Goal: Task Accomplishment & Management: Manage account settings

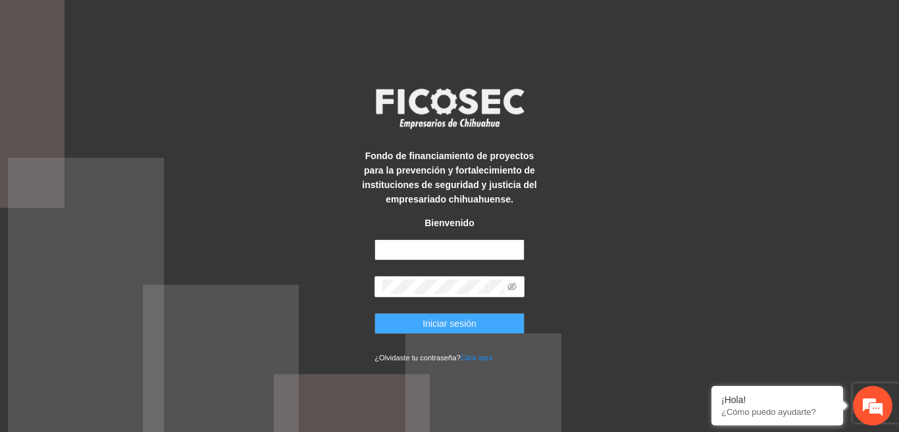
type input "**********"
click at [392, 323] on button "Iniciar sesión" at bounding box center [449, 323] width 150 height 21
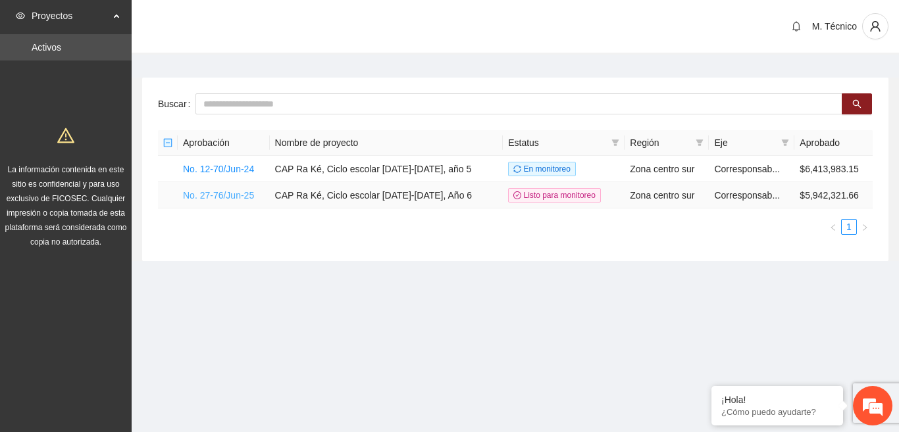
click at [224, 193] on link "No. 27-76/Jun-25" at bounding box center [218, 195] width 71 height 11
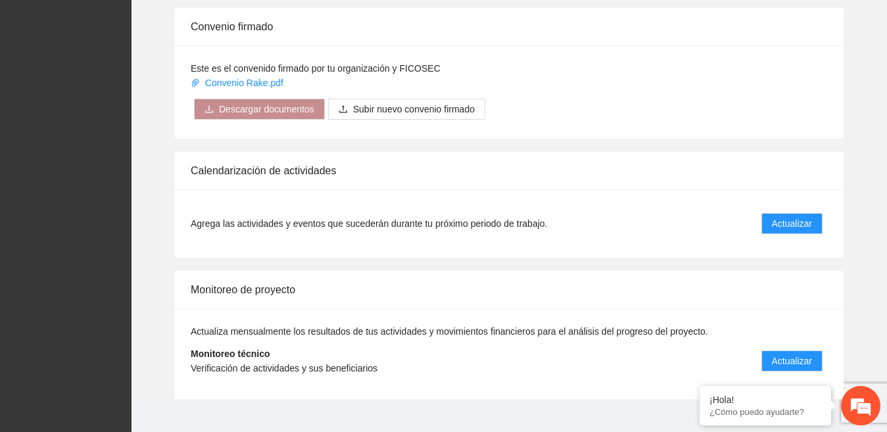
scroll to position [1316, 0]
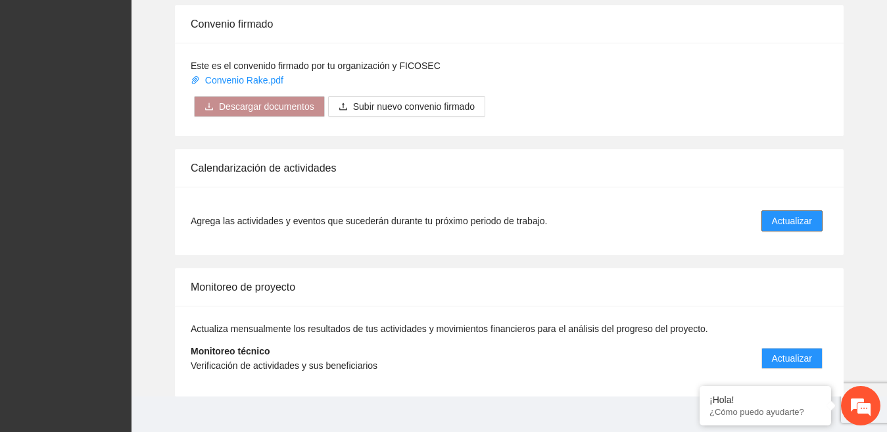
click at [796, 214] on span "Actualizar" at bounding box center [792, 221] width 40 height 14
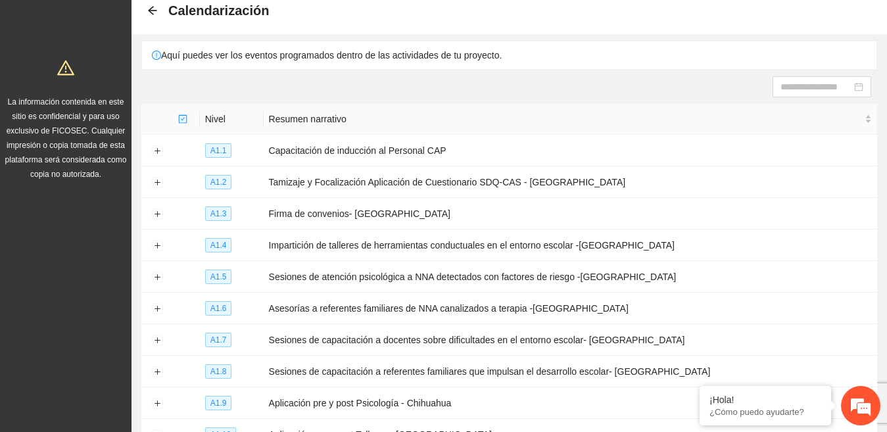
scroll to position [186, 0]
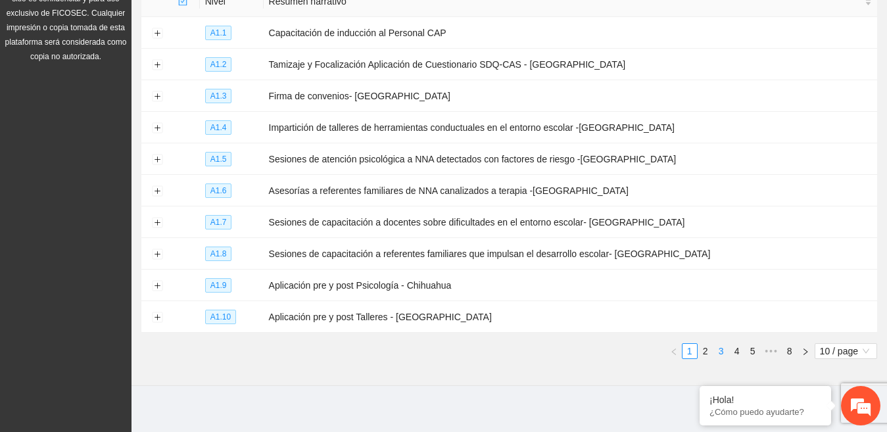
click at [716, 346] on link "3" at bounding box center [721, 351] width 14 height 14
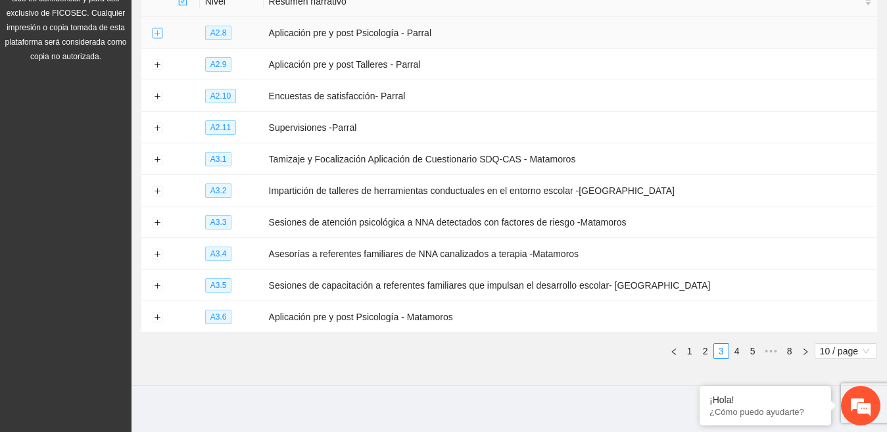
click at [157, 30] on button "Expand row" at bounding box center [157, 33] width 11 height 11
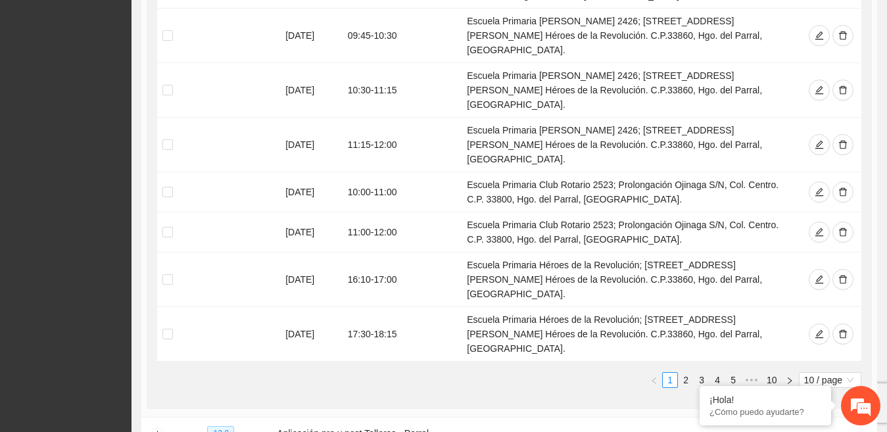
scroll to position [468, 0]
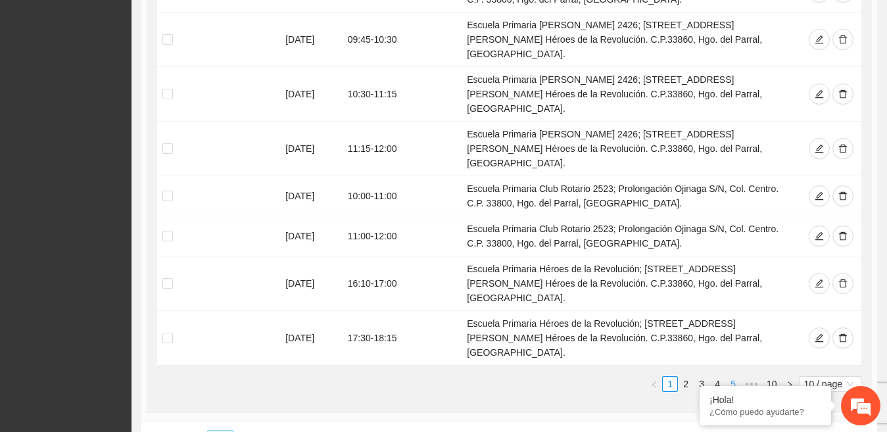
click at [734, 377] on link "5" at bounding box center [733, 384] width 14 height 14
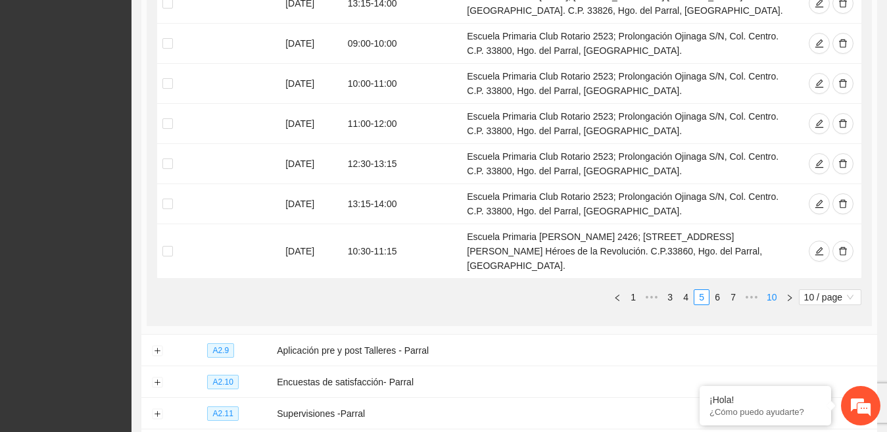
click at [770, 290] on link "10" at bounding box center [772, 297] width 18 height 14
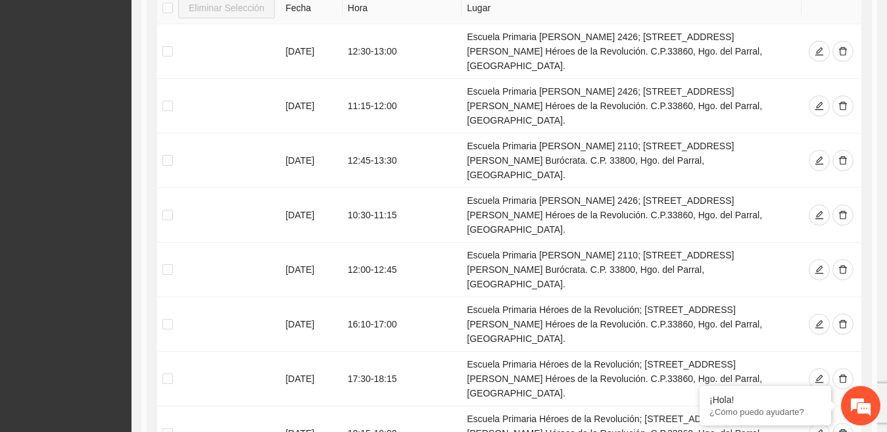
scroll to position [322, 0]
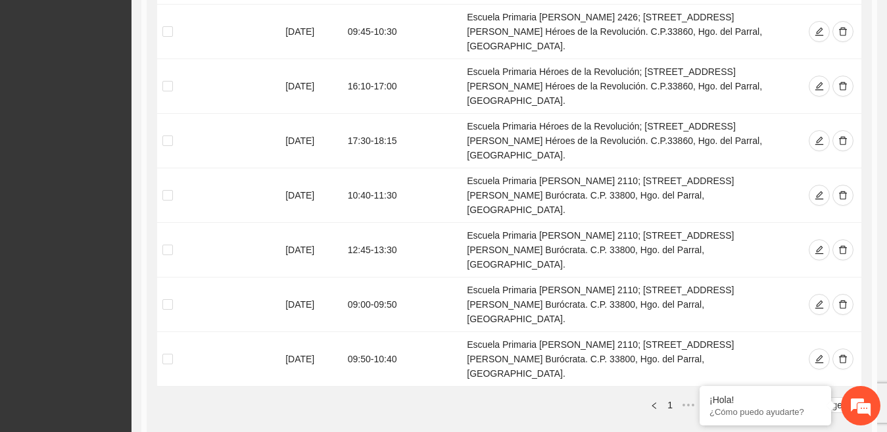
scroll to position [478, 0]
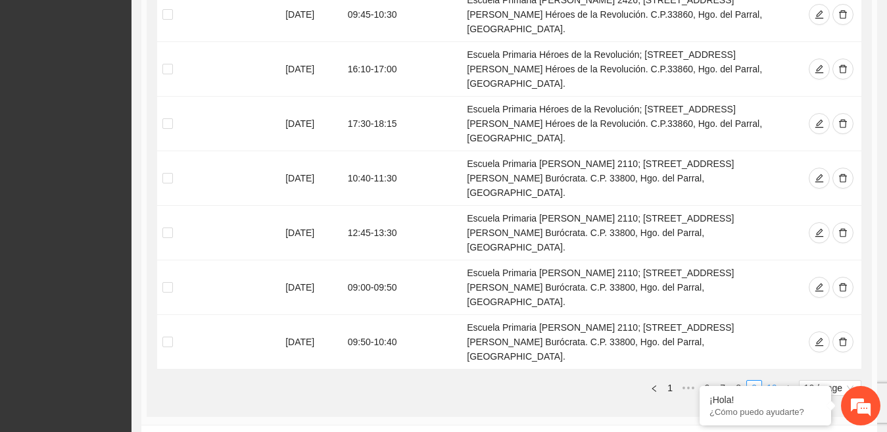
click at [775, 381] on link "10" at bounding box center [772, 388] width 18 height 14
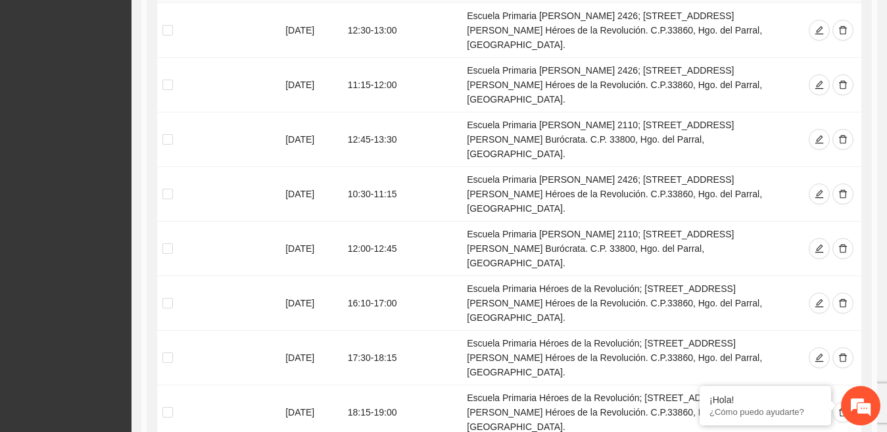
scroll to position [331, 0]
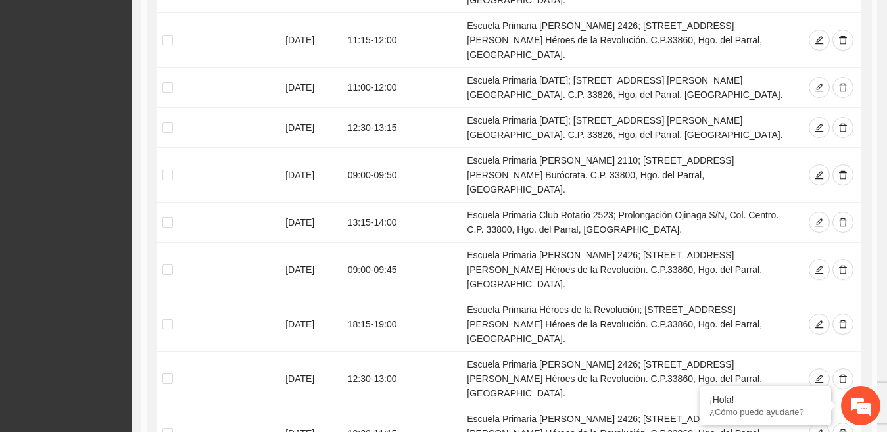
scroll to position [757, 0]
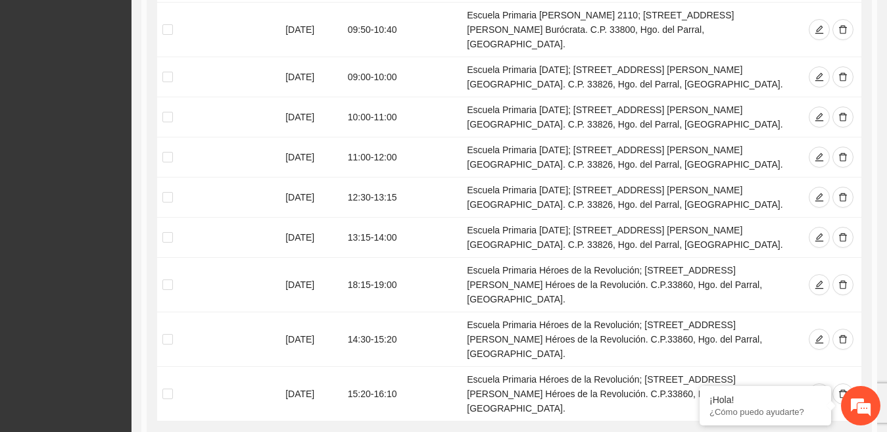
scroll to position [941, 0]
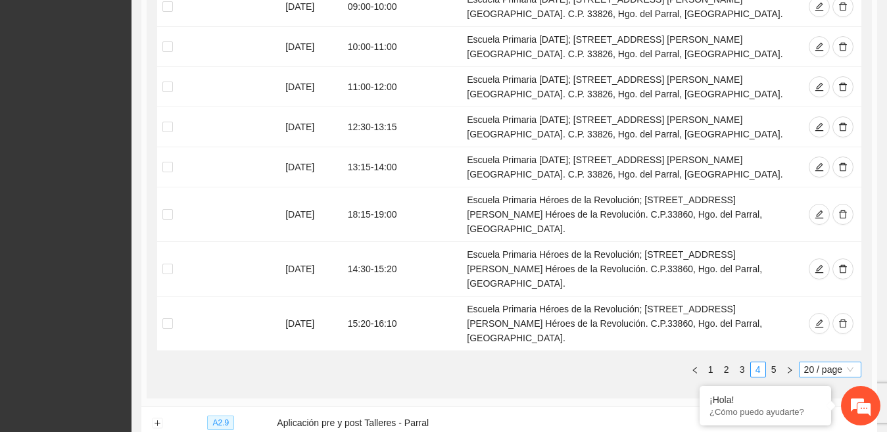
click at [841, 362] on span "20 / page" at bounding box center [831, 369] width 52 height 14
click at [831, 428] on div "50 / page" at bounding box center [830, 435] width 47 height 14
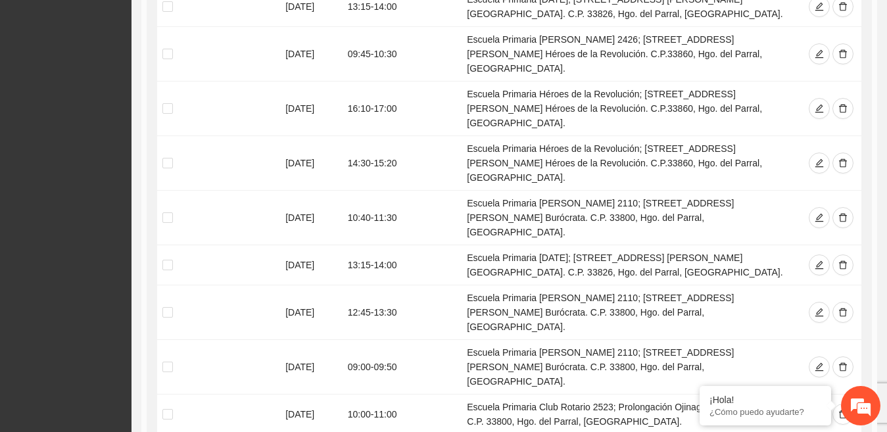
scroll to position [2037, 0]
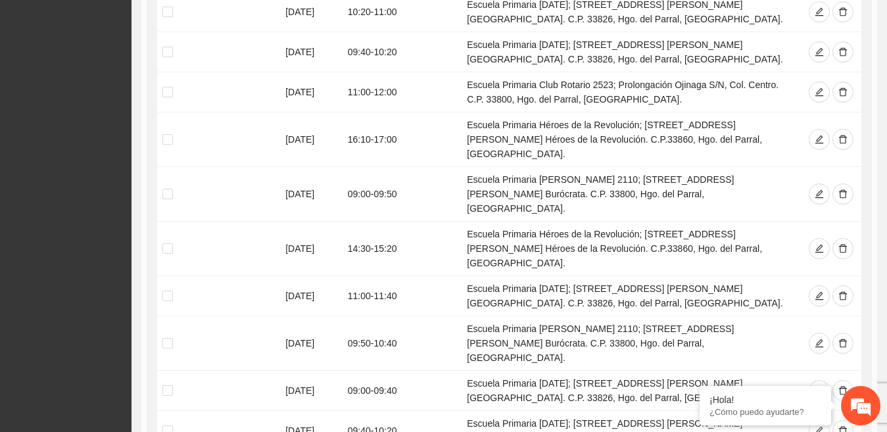
scroll to position [459, 0]
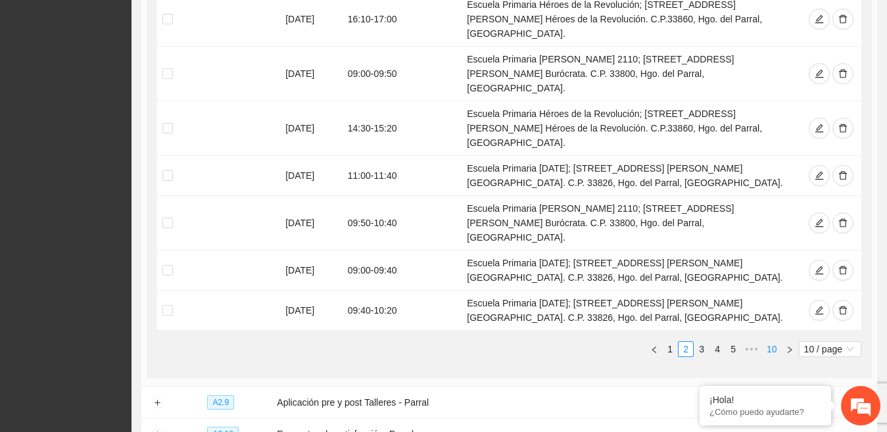
click at [772, 342] on link "10" at bounding box center [772, 349] width 18 height 14
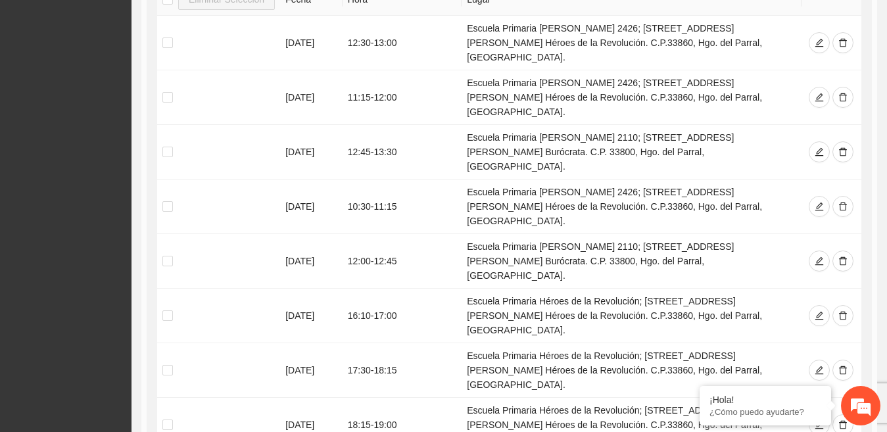
scroll to position [322, 0]
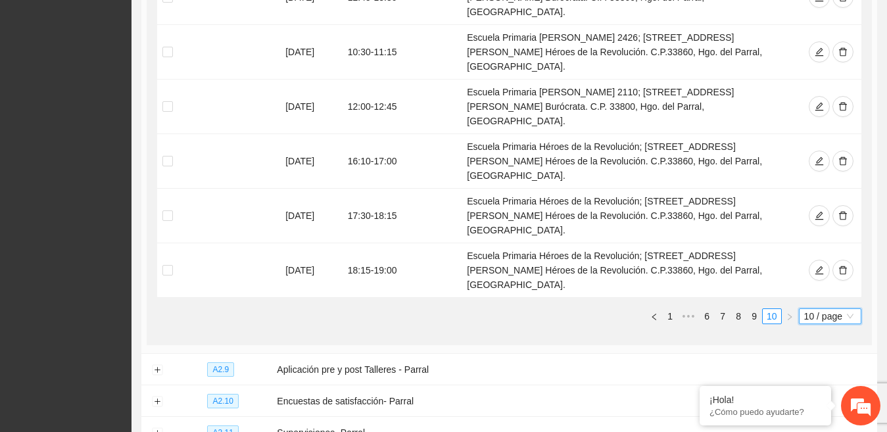
scroll to position [468, 0]
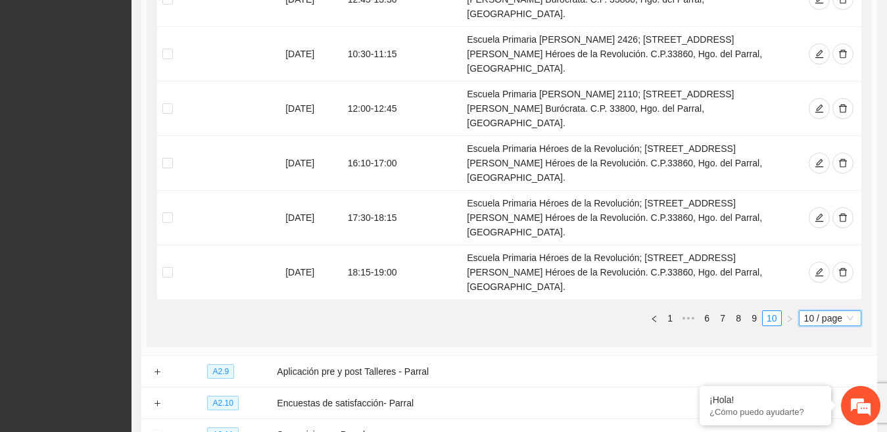
click at [856, 310] on div "10 / page" at bounding box center [830, 318] width 62 height 16
click at [838, 377] on div "50 / page" at bounding box center [830, 384] width 47 height 14
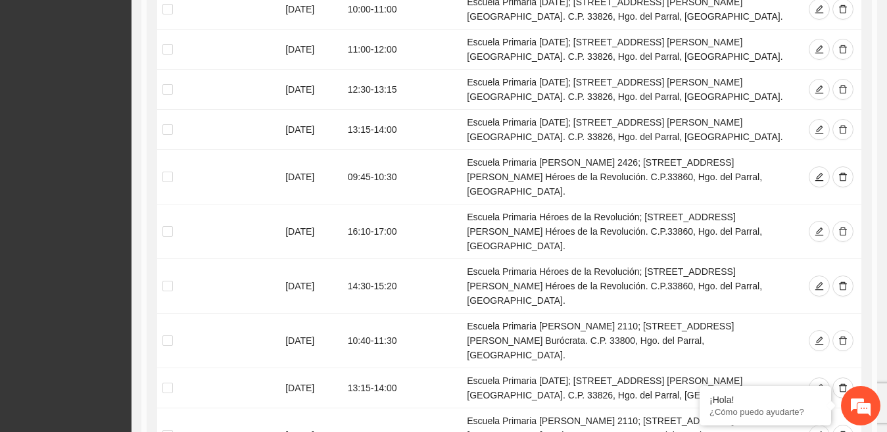
scroll to position [1935, 0]
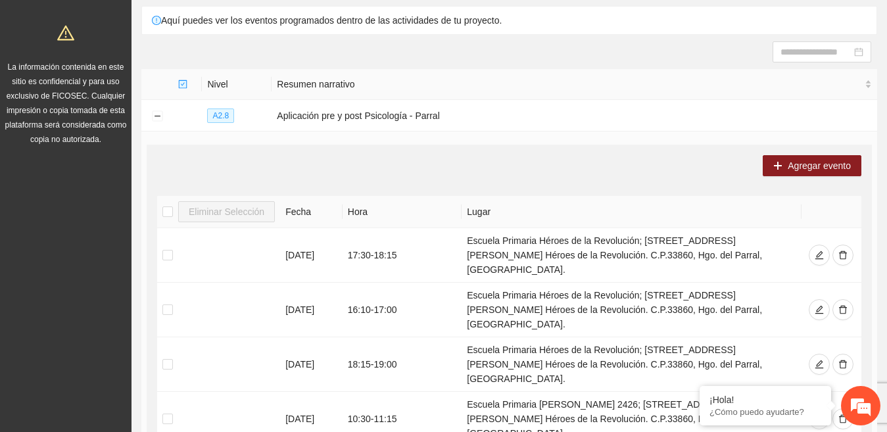
scroll to position [80, 0]
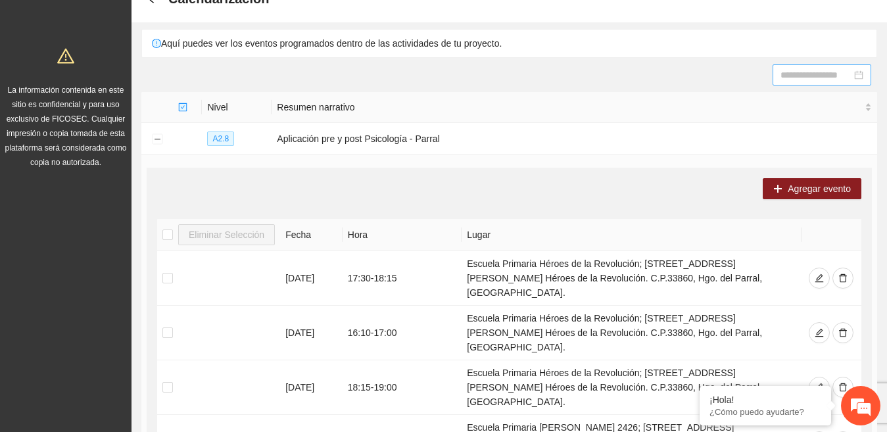
click at [855, 80] on div at bounding box center [822, 75] width 83 height 14
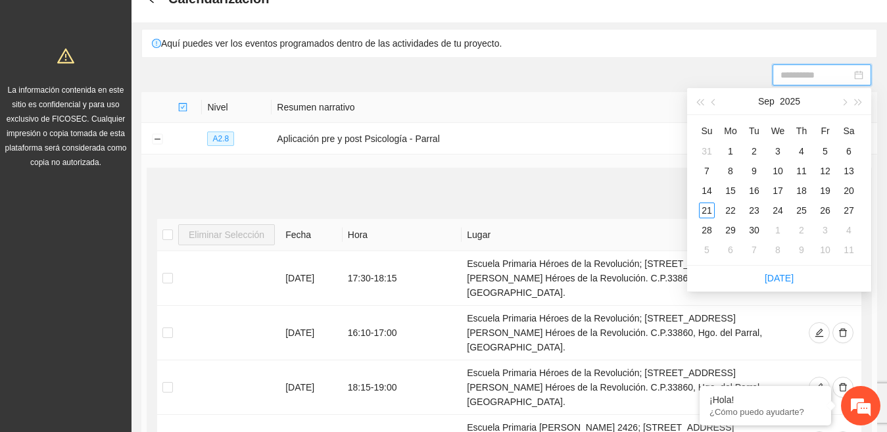
type input "**********"
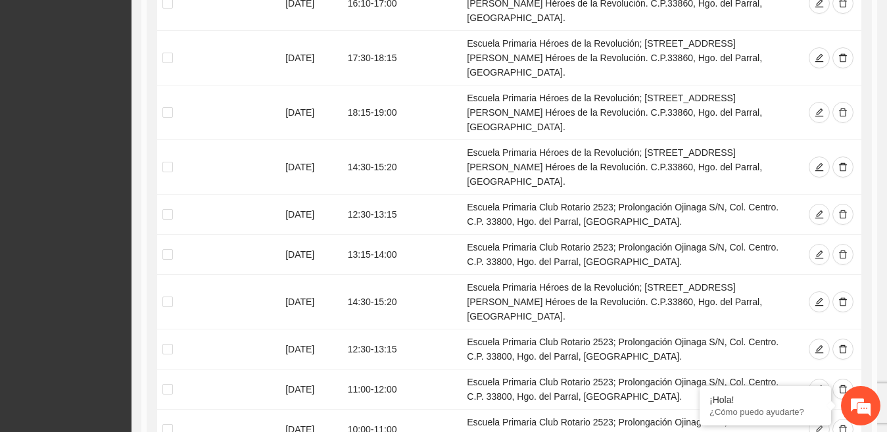
scroll to position [4011, 0]
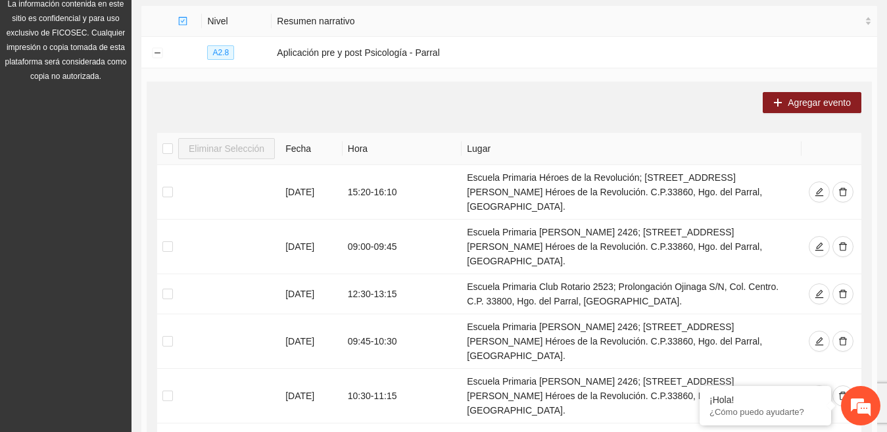
scroll to position [0, 0]
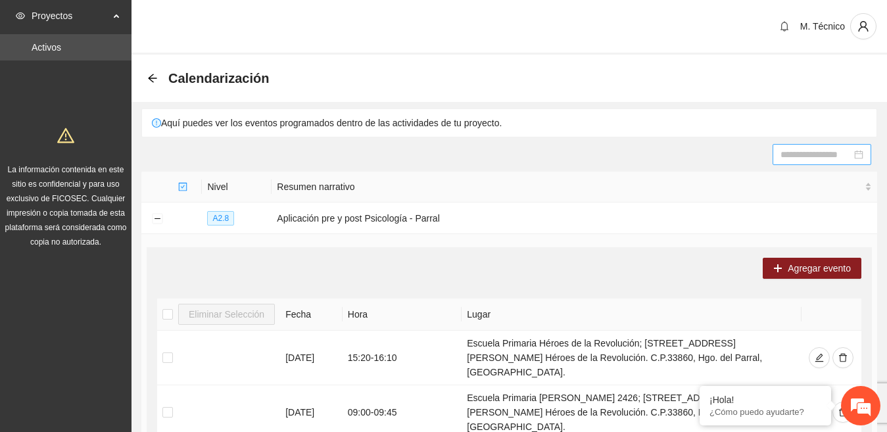
click at [862, 154] on div at bounding box center [822, 154] width 83 height 14
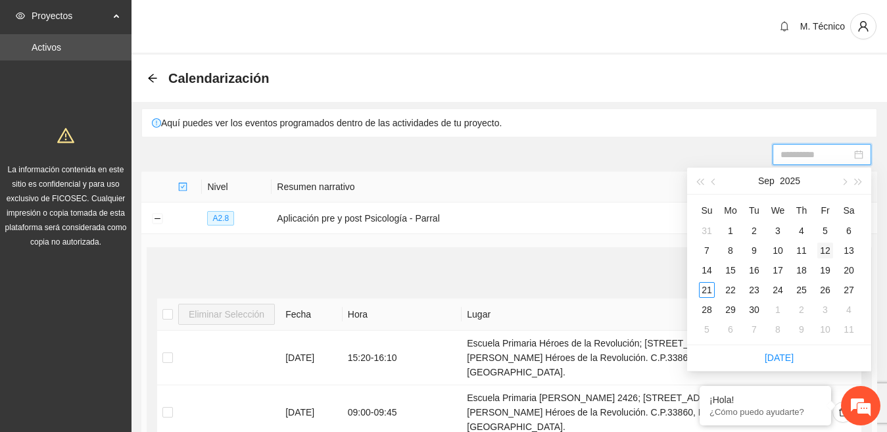
type input "**********"
click at [820, 253] on div "12" at bounding box center [826, 251] width 16 height 16
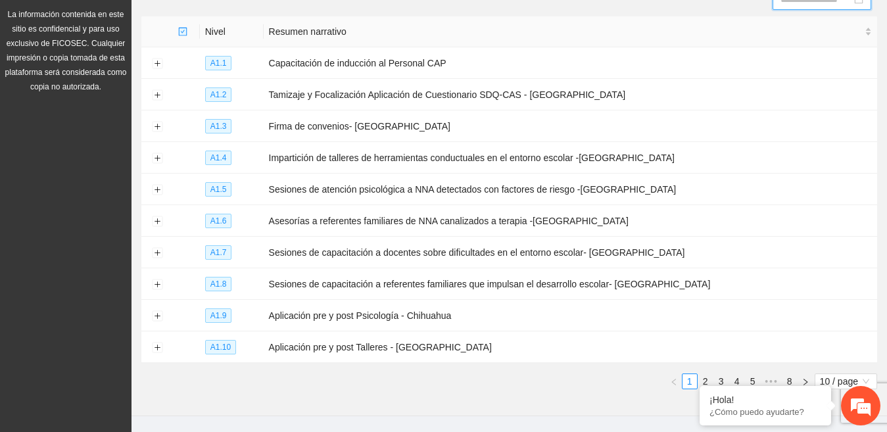
scroll to position [168, 0]
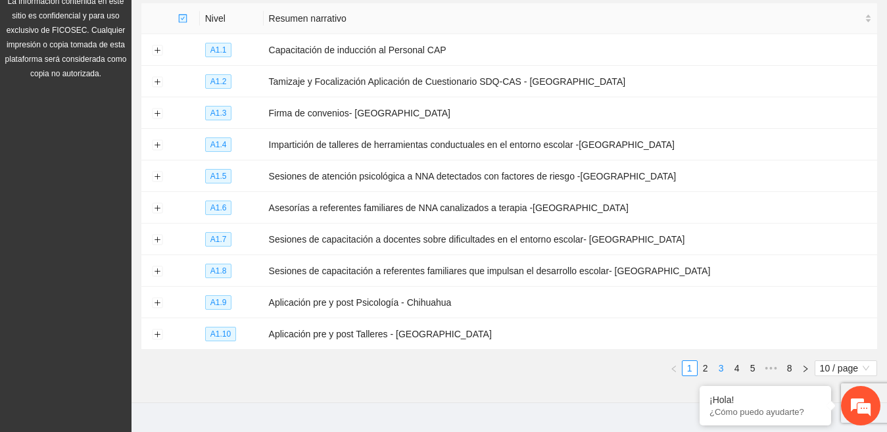
click at [720, 364] on link "3" at bounding box center [721, 368] width 14 height 14
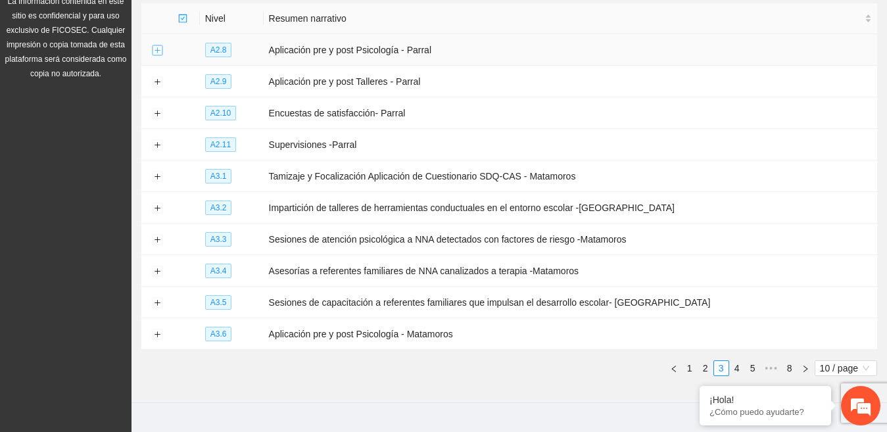
click at [157, 48] on button "Expand row" at bounding box center [157, 50] width 11 height 11
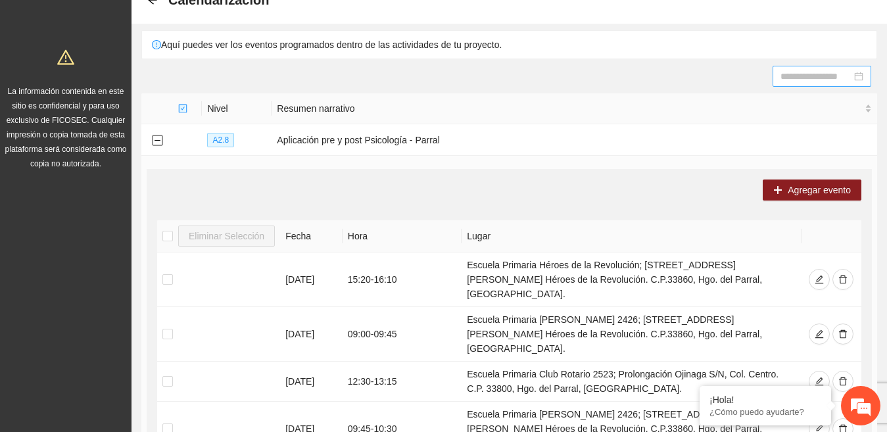
scroll to position [9, 0]
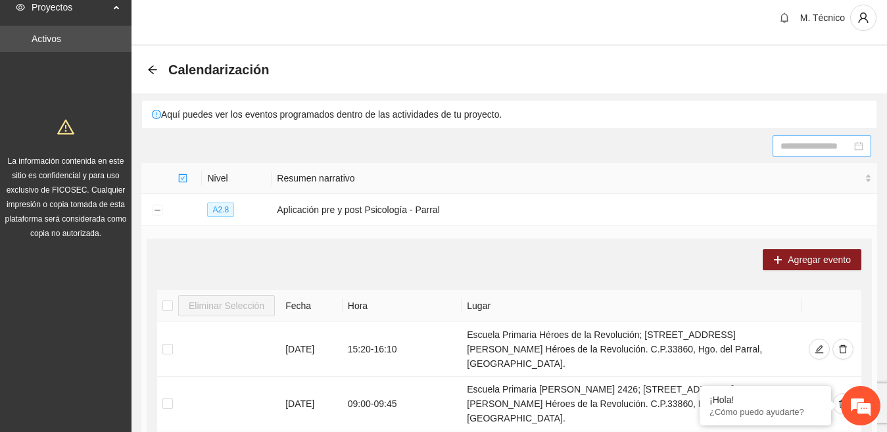
click at [827, 143] on input at bounding box center [816, 146] width 71 height 14
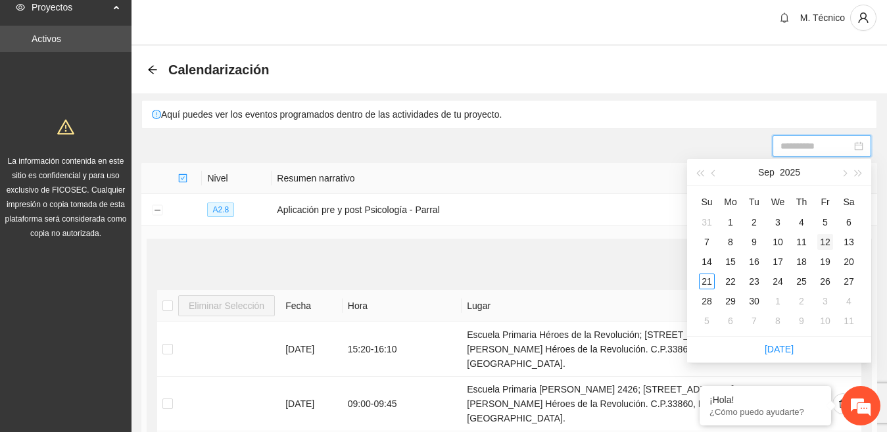
type input "**********"
click at [825, 239] on div "12" at bounding box center [826, 242] width 16 height 16
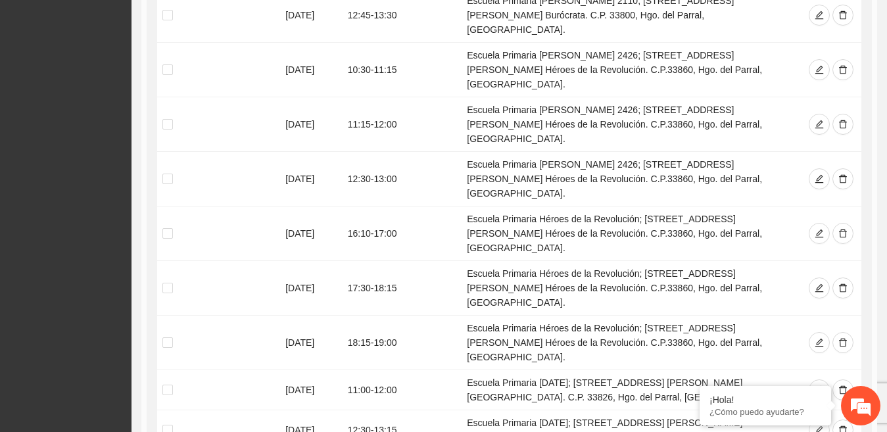
scroll to position [528, 0]
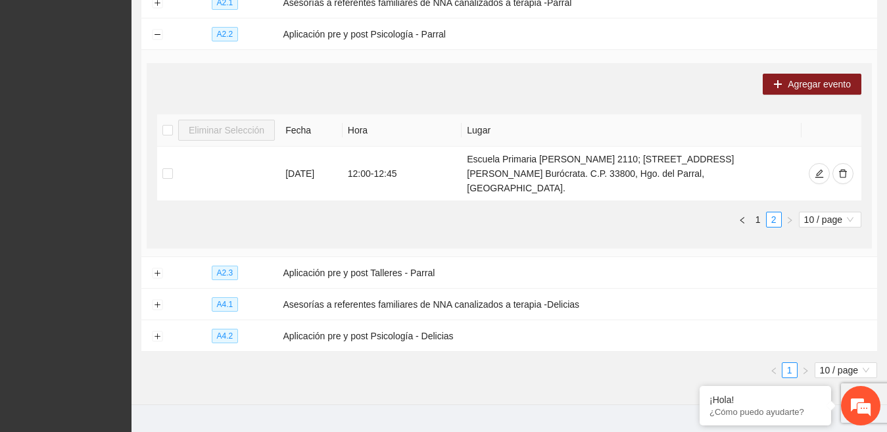
scroll to position [314, 0]
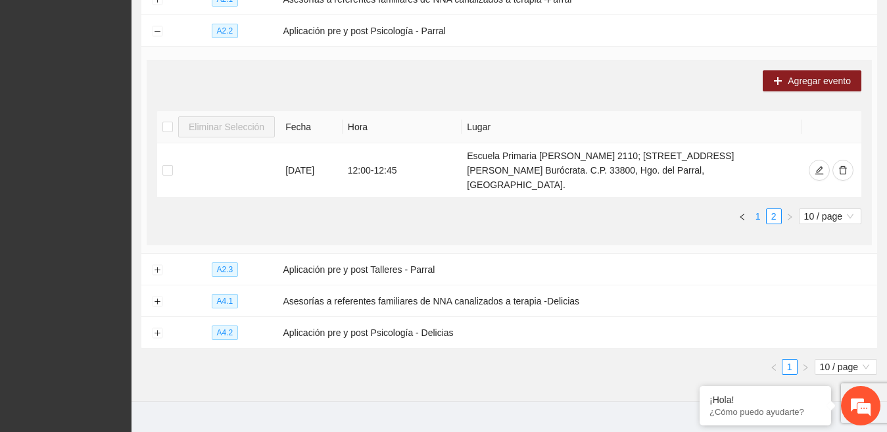
click at [759, 209] on link "1" at bounding box center [758, 216] width 14 height 14
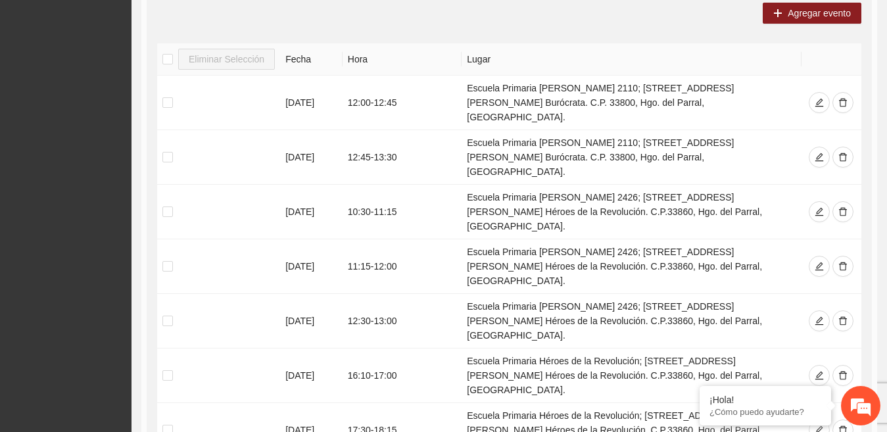
scroll to position [3, 0]
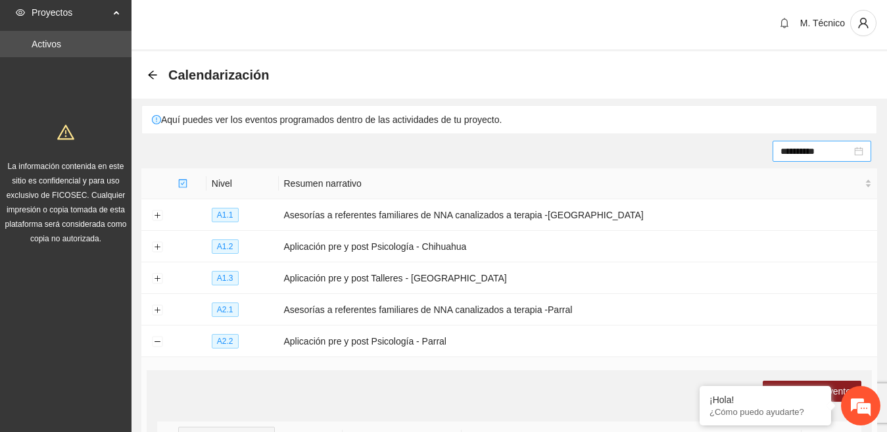
click at [864, 148] on div "**********" at bounding box center [822, 151] width 99 height 21
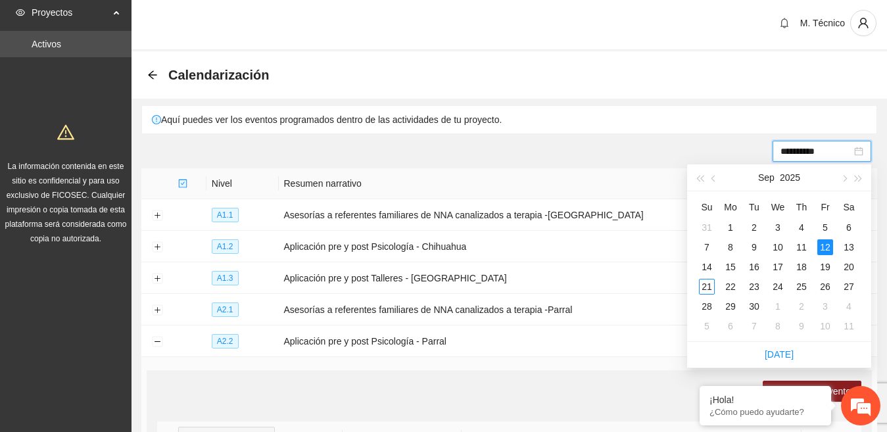
click at [864, 148] on div "**********" at bounding box center [822, 151] width 99 height 21
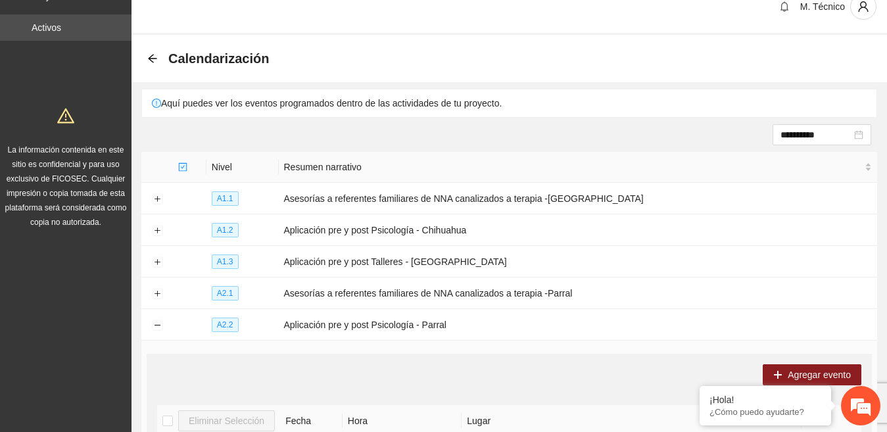
scroll to position [0, 0]
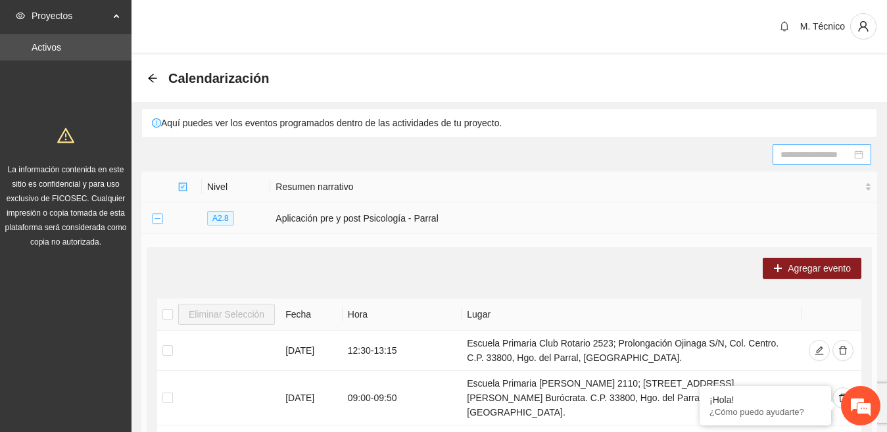
click at [161, 217] on button "Collapse row" at bounding box center [157, 219] width 11 height 11
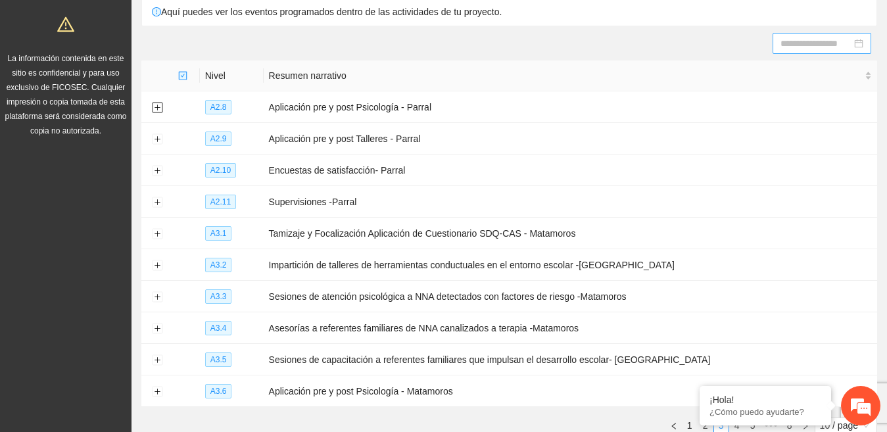
scroll to position [186, 0]
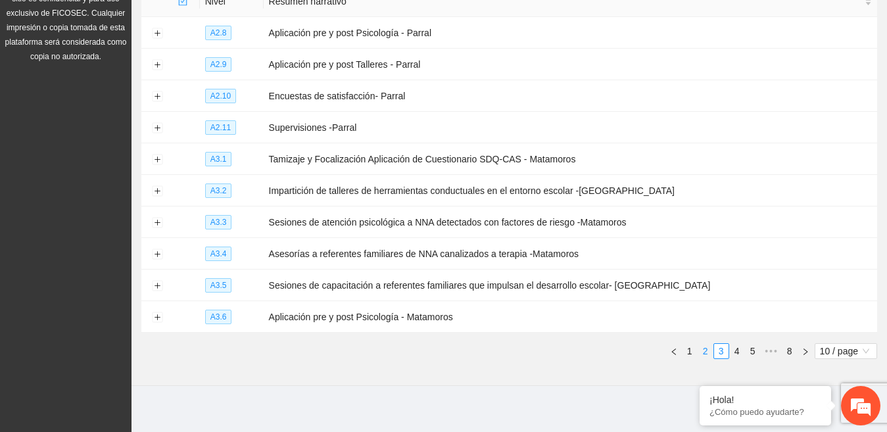
click at [703, 350] on link "2" at bounding box center [706, 351] width 14 height 14
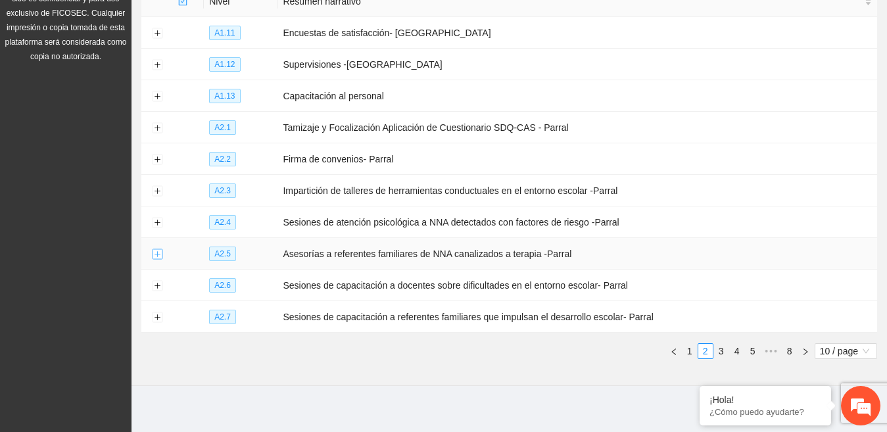
click at [156, 249] on button "Expand row" at bounding box center [157, 254] width 11 height 11
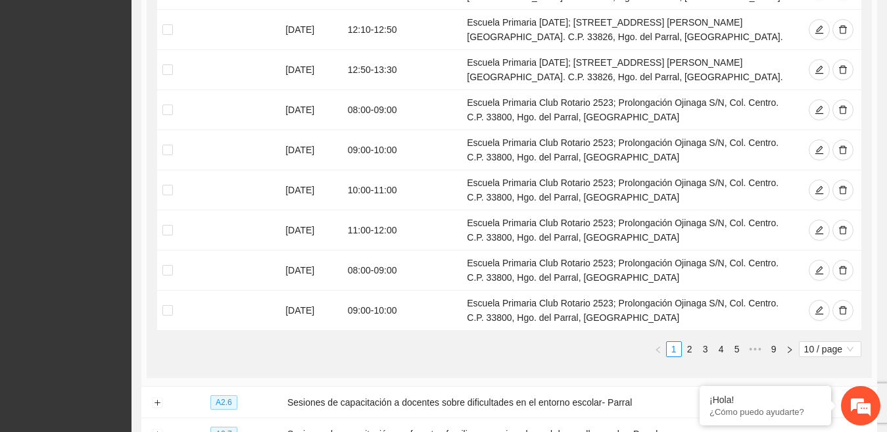
scroll to position [620, 0]
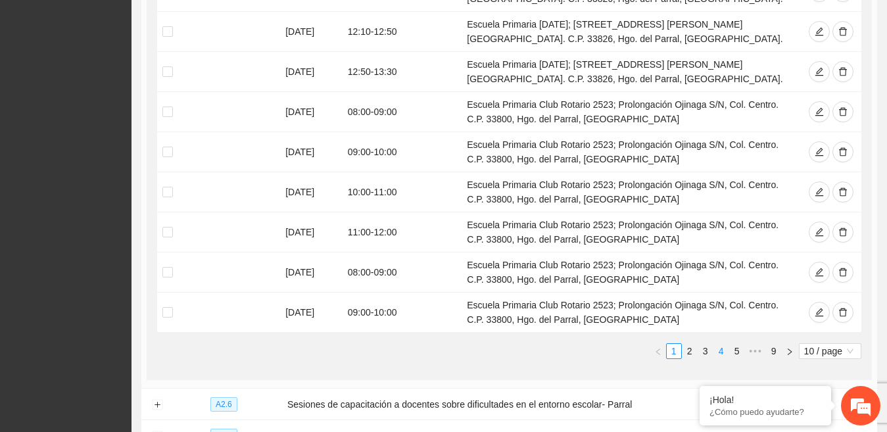
click at [722, 347] on link "4" at bounding box center [721, 351] width 14 height 14
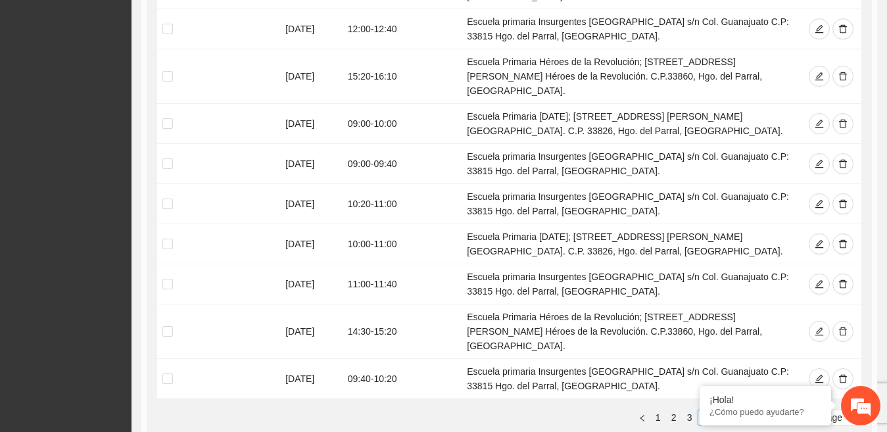
scroll to position [603, 0]
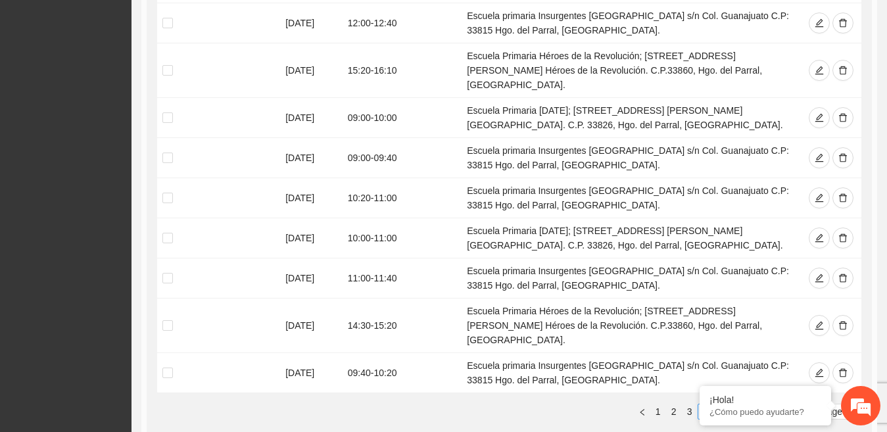
click at [726, 405] on link "5" at bounding box center [721, 412] width 14 height 14
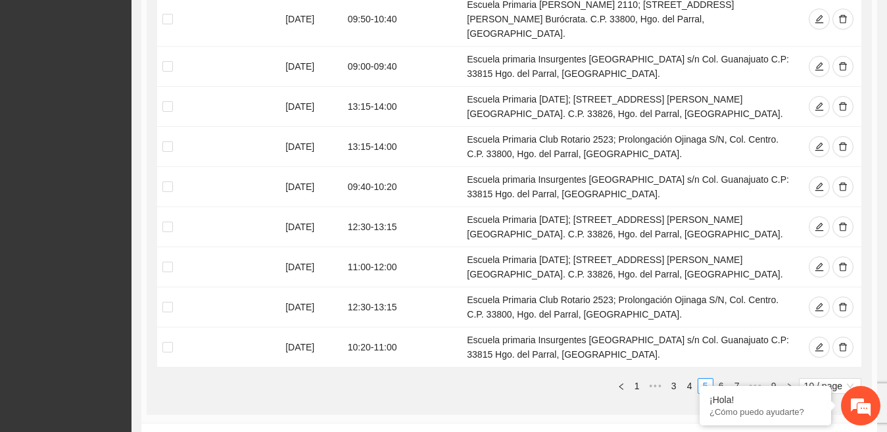
scroll to position [626, 0]
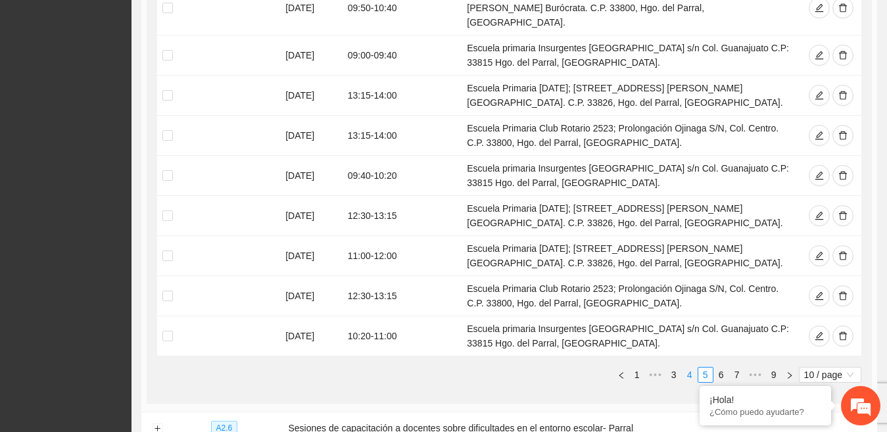
click at [690, 368] on link "4" at bounding box center [690, 375] width 14 height 14
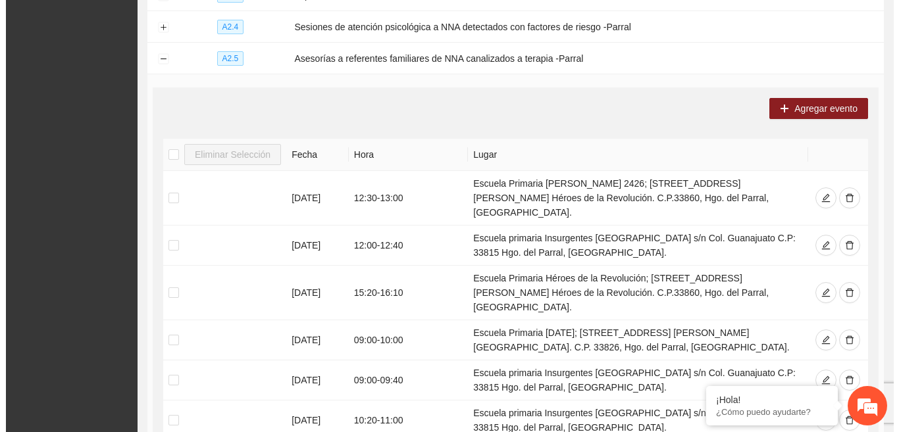
scroll to position [368, 0]
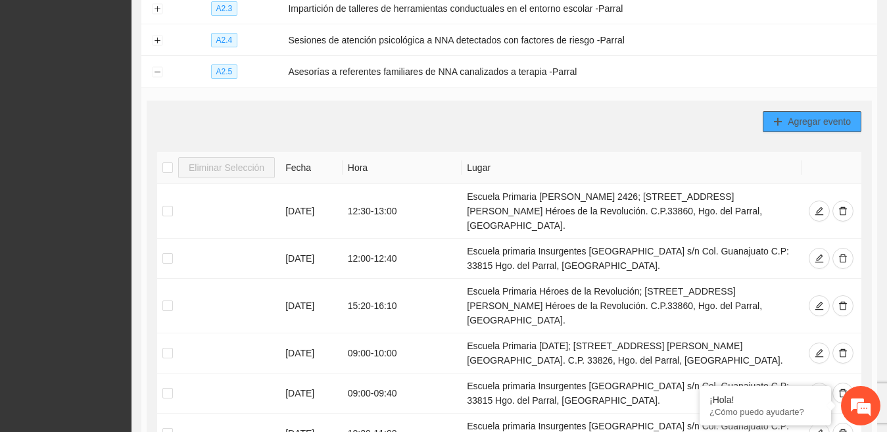
click at [831, 114] on span "Agregar evento" at bounding box center [819, 121] width 63 height 14
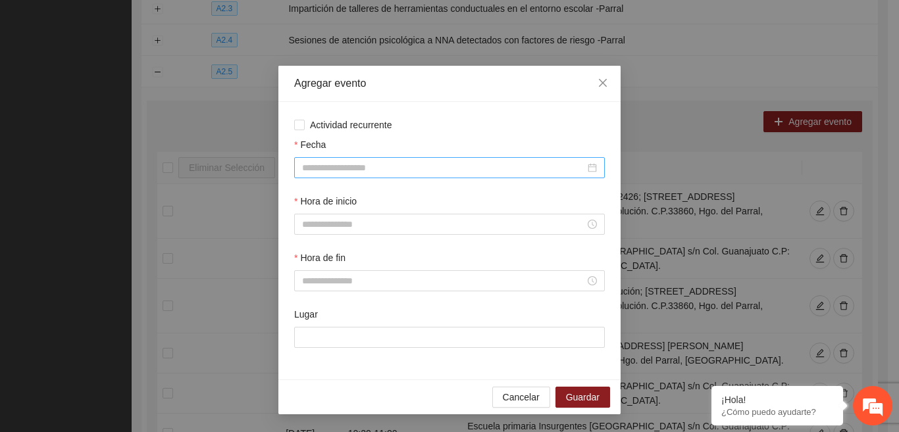
click at [594, 169] on div at bounding box center [449, 168] width 295 height 14
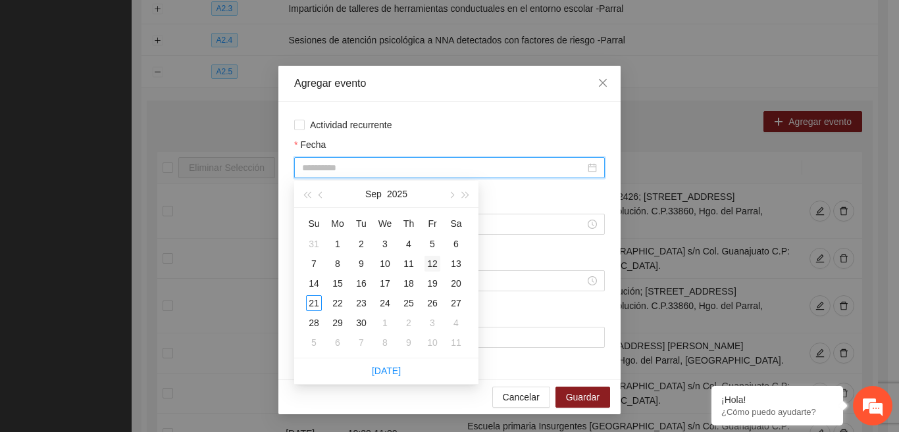
type input "**********"
click at [430, 262] on div "12" at bounding box center [432, 264] width 16 height 16
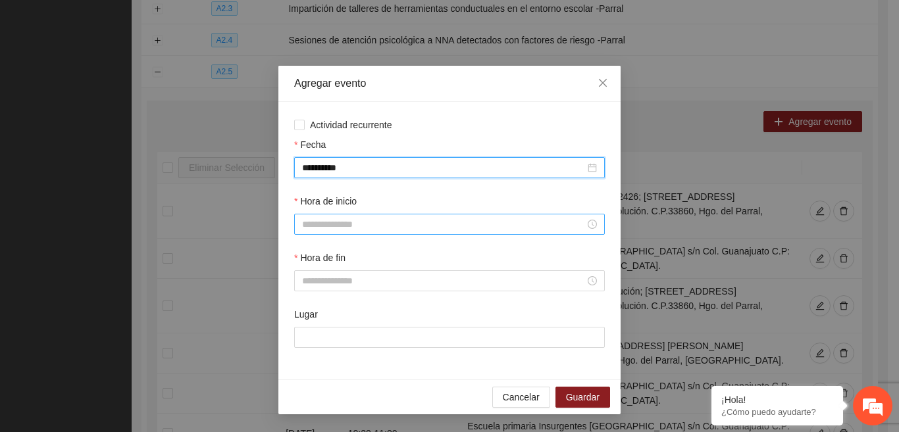
click at [589, 228] on div at bounding box center [449, 224] width 295 height 14
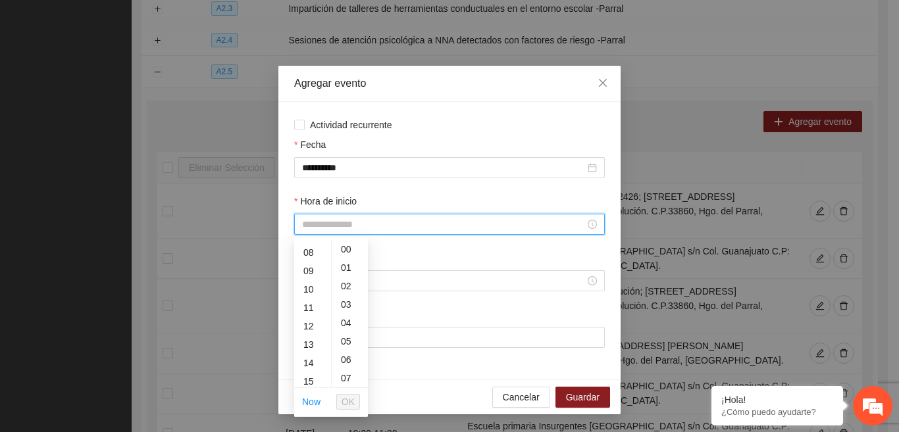
scroll to position [138, 0]
click at [309, 278] on div "09" at bounding box center [312, 277] width 37 height 18
click at [345, 301] on div "50" at bounding box center [350, 305] width 36 height 18
type input "*****"
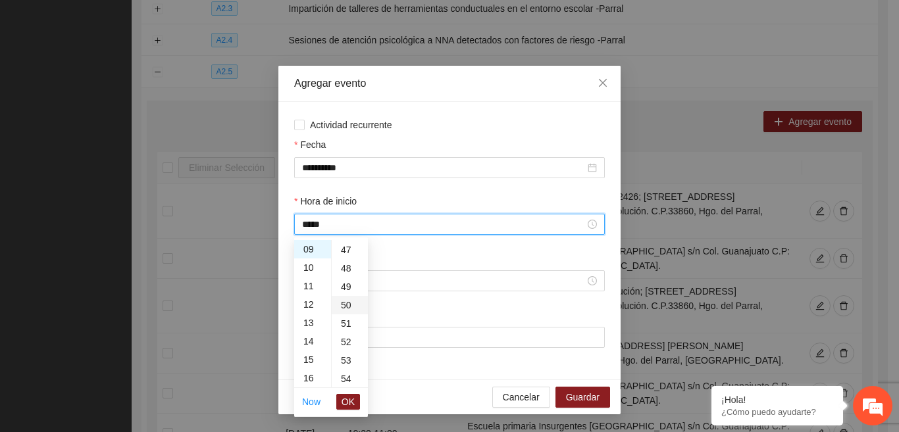
scroll to position [921, 0]
click at [355, 401] on button "OK" at bounding box center [348, 402] width 24 height 16
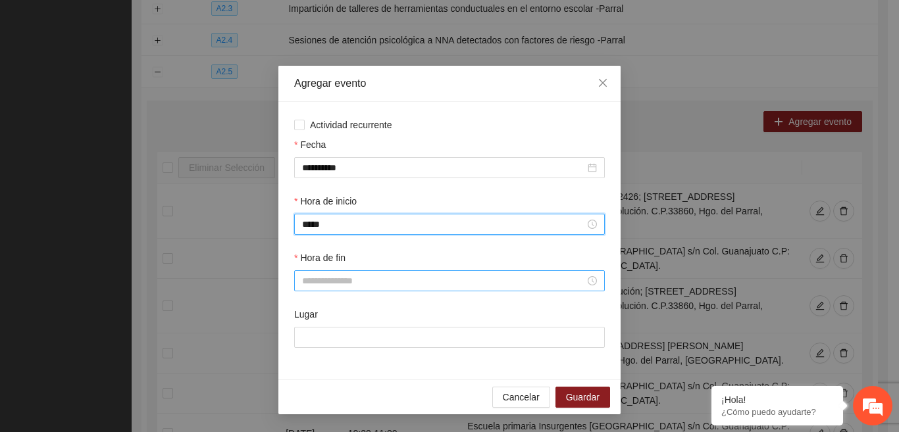
click at [502, 279] on input "Hora de fin" at bounding box center [443, 281] width 283 height 14
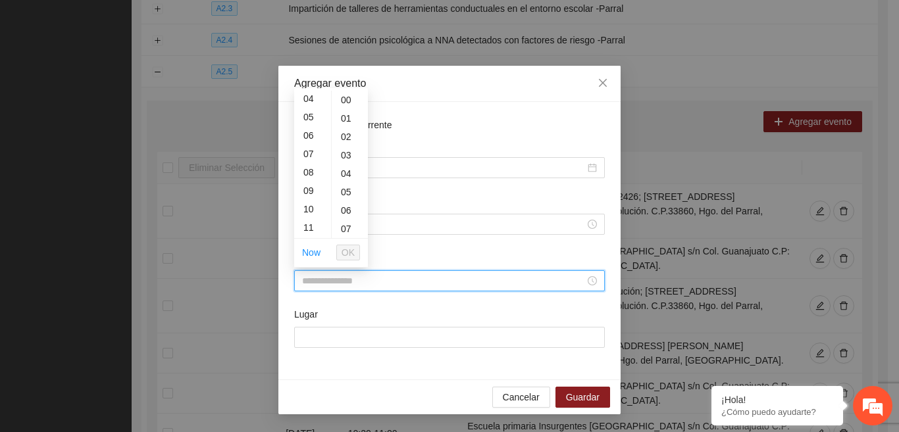
scroll to position [81, 0]
click at [314, 202] on div "10" at bounding box center [312, 203] width 37 height 18
click at [351, 230] on div "40" at bounding box center [350, 231] width 36 height 18
type input "*****"
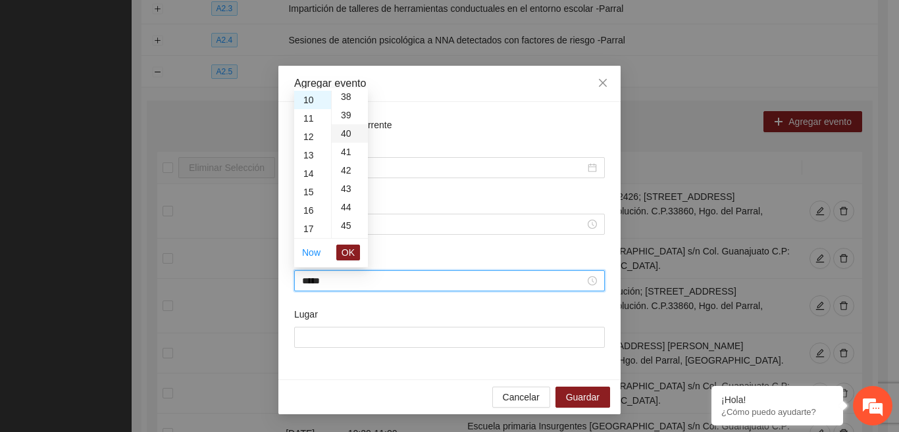
scroll to position [737, 0]
click at [349, 255] on span "OK" at bounding box center [347, 252] width 13 height 14
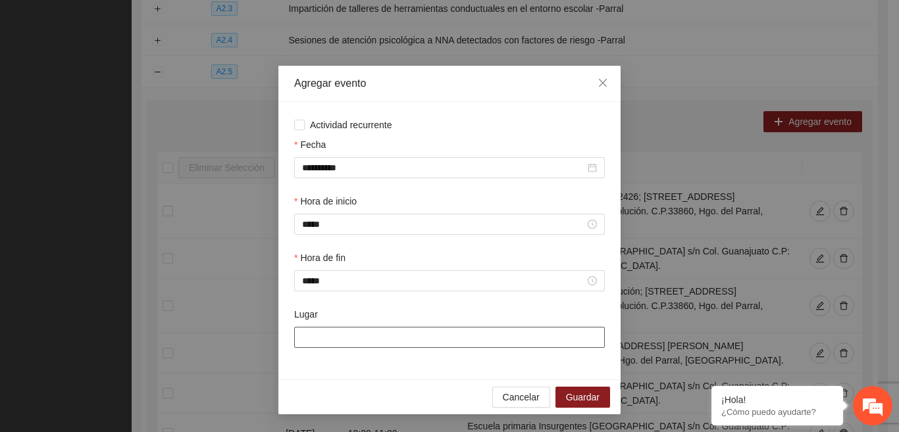
click at [345, 339] on input "Lugar" at bounding box center [449, 337] width 310 height 21
paste input "**********"
type input "**********"
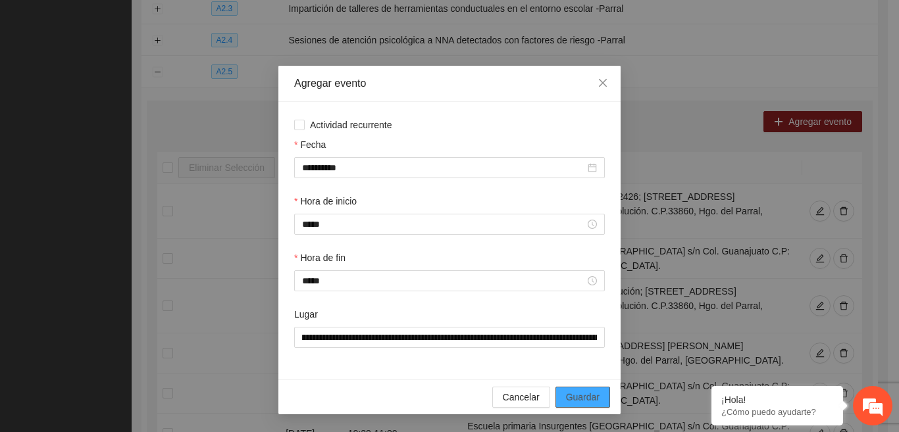
click at [582, 393] on span "Guardar" at bounding box center [583, 397] width 34 height 14
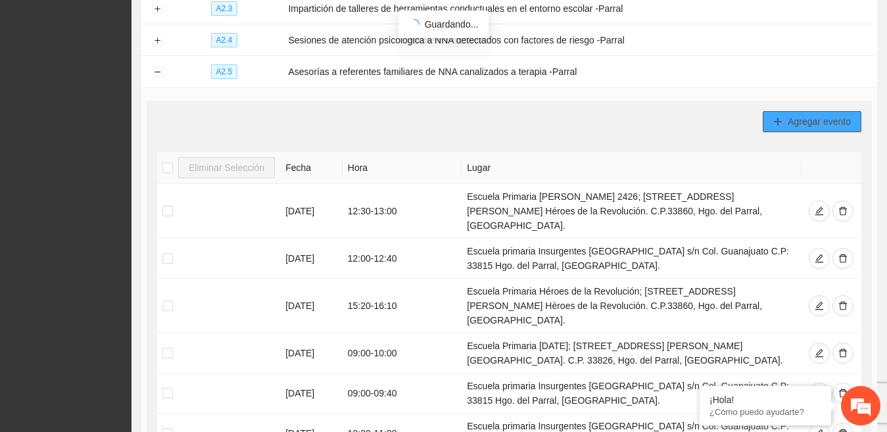
click at [780, 117] on icon "plus" at bounding box center [778, 121] width 9 height 9
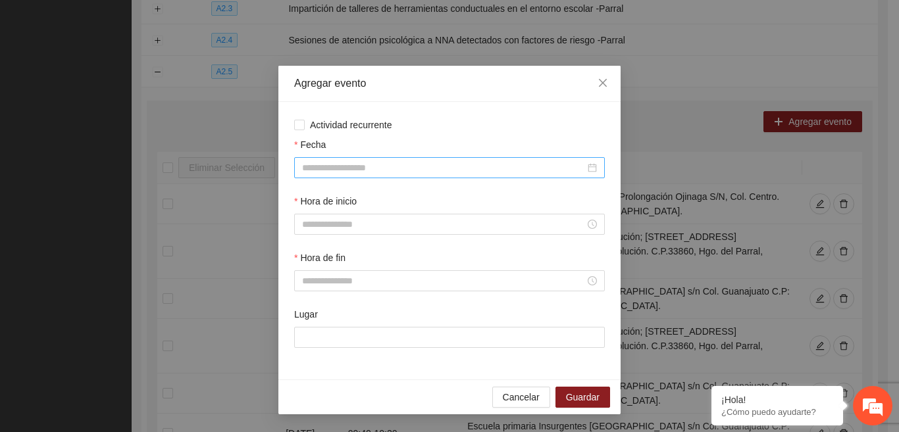
click at [595, 168] on div at bounding box center [449, 168] width 295 height 14
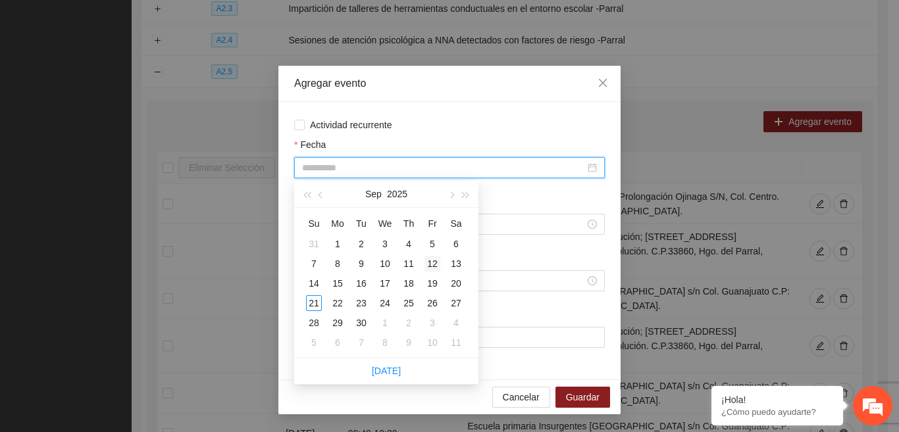
type input "**********"
click at [430, 262] on div "12" at bounding box center [432, 264] width 16 height 16
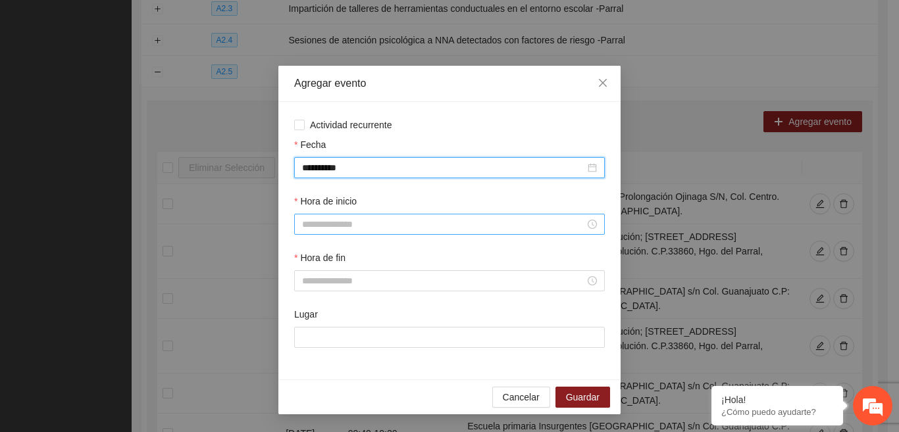
click at [587, 227] on div at bounding box center [449, 224] width 295 height 14
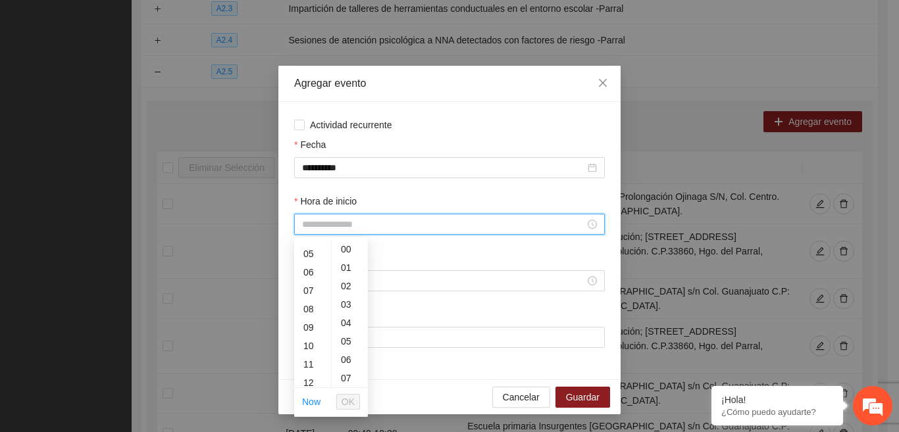
scroll to position [138, 0]
click at [312, 309] on div "11" at bounding box center [312, 314] width 37 height 18
click at [349, 280] on div "10" at bounding box center [350, 284] width 36 height 18
type input "*****"
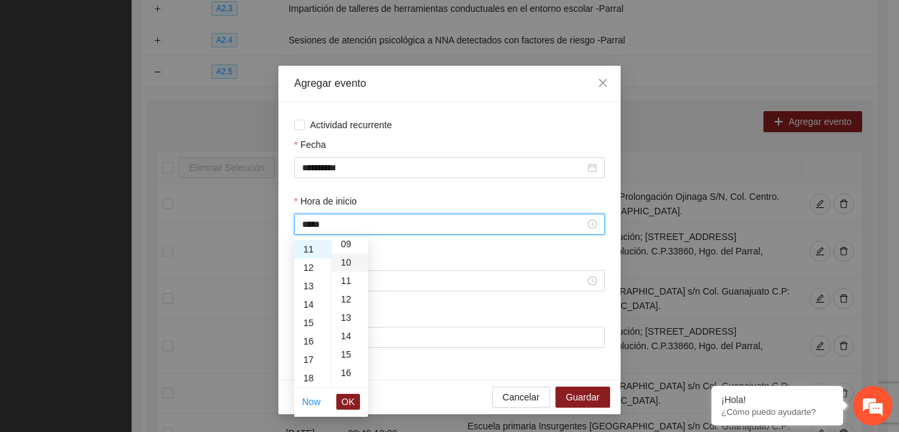
scroll to position [184, 0]
click at [541, 284] on input "Hora de fin" at bounding box center [443, 281] width 283 height 14
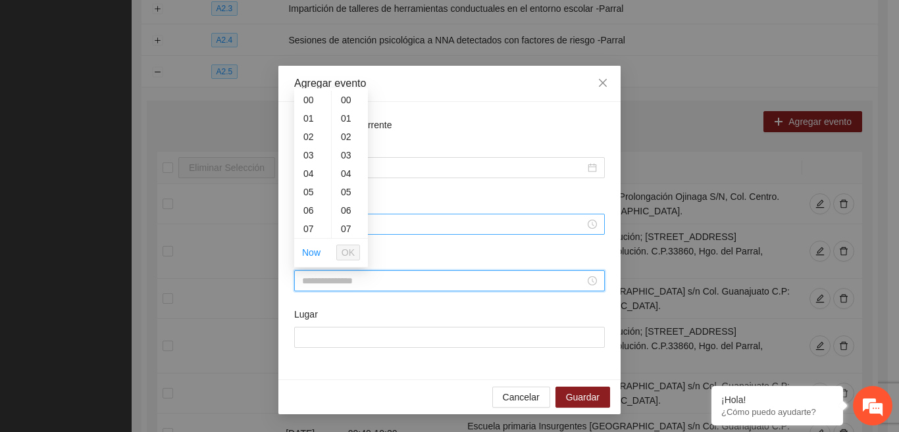
click at [445, 232] on div at bounding box center [449, 224] width 310 height 21
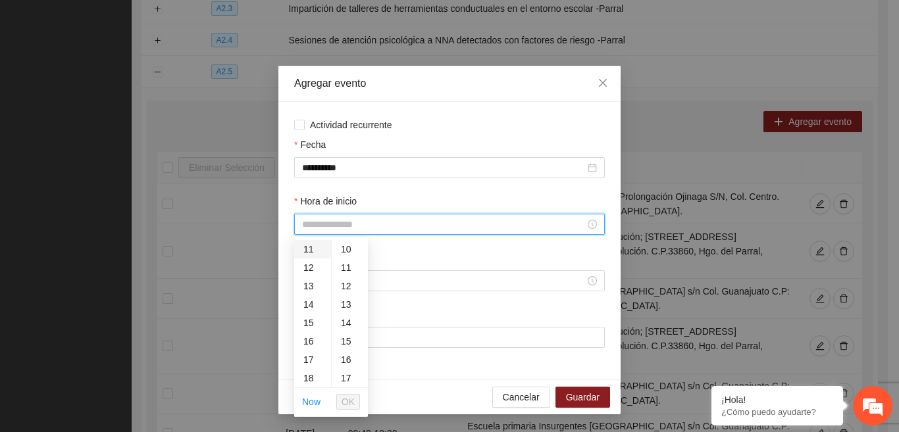
click at [303, 249] on div "11" at bounding box center [312, 249] width 37 height 18
click at [348, 339] on div "10" at bounding box center [350, 343] width 36 height 18
type input "*****"
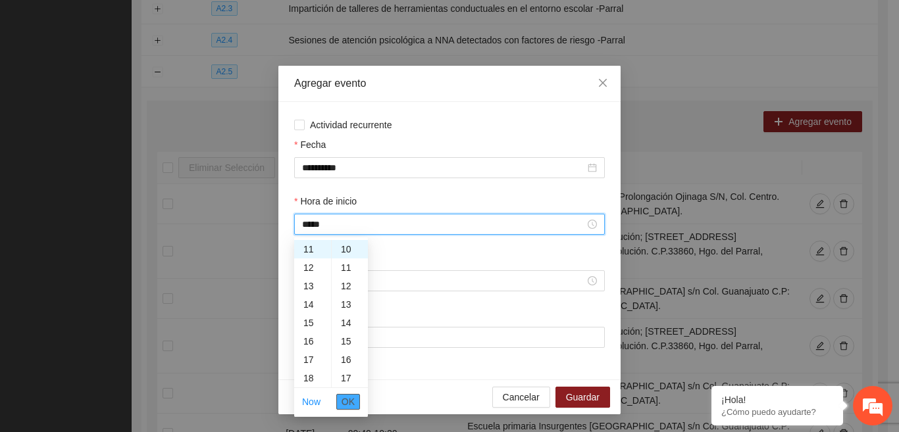
click at [348, 400] on span "OK" at bounding box center [347, 402] width 13 height 14
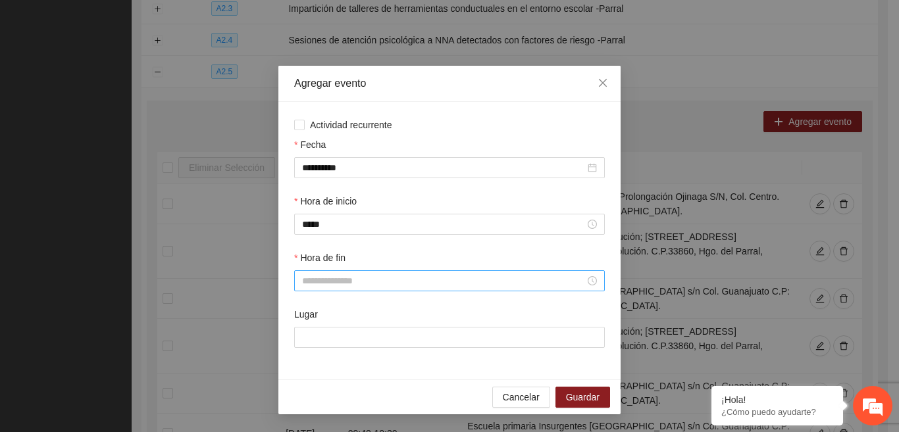
click at [591, 283] on div at bounding box center [449, 281] width 295 height 14
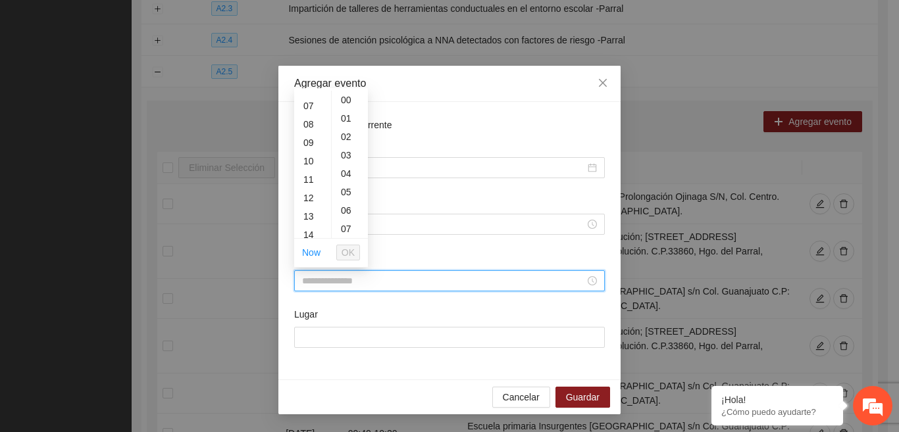
scroll to position [129, 0]
click at [312, 189] on div "12" at bounding box center [312, 192] width 37 height 18
type input "*****"
click at [347, 95] on div "00" at bounding box center [350, 100] width 36 height 18
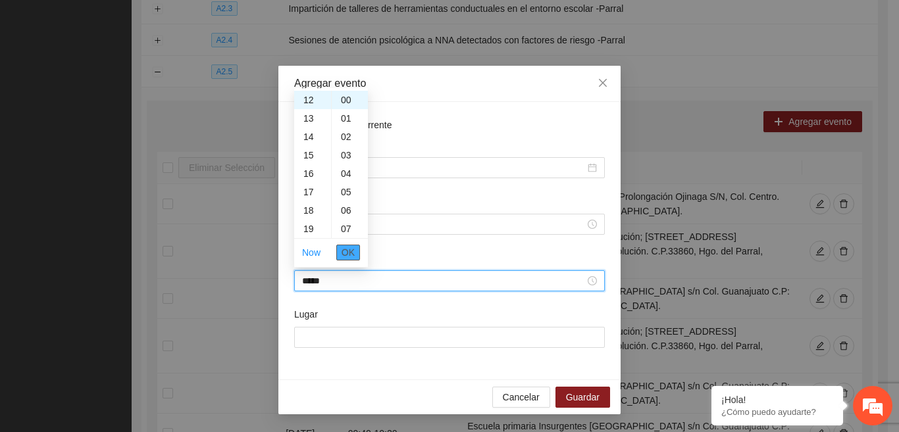
click at [343, 252] on span "OK" at bounding box center [347, 252] width 13 height 14
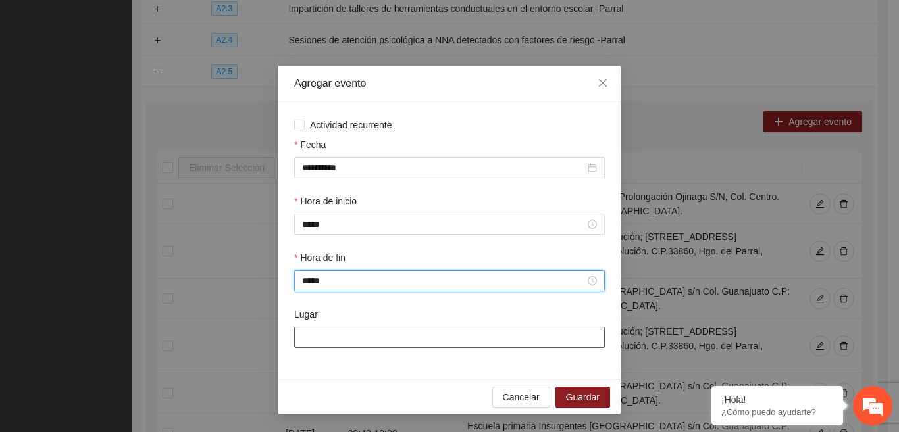
click at [336, 332] on input "Lugar" at bounding box center [449, 337] width 310 height 21
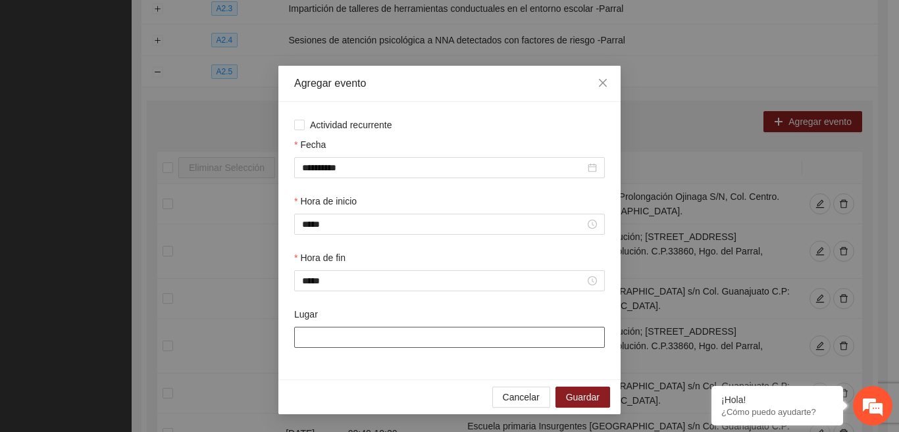
paste input "**********"
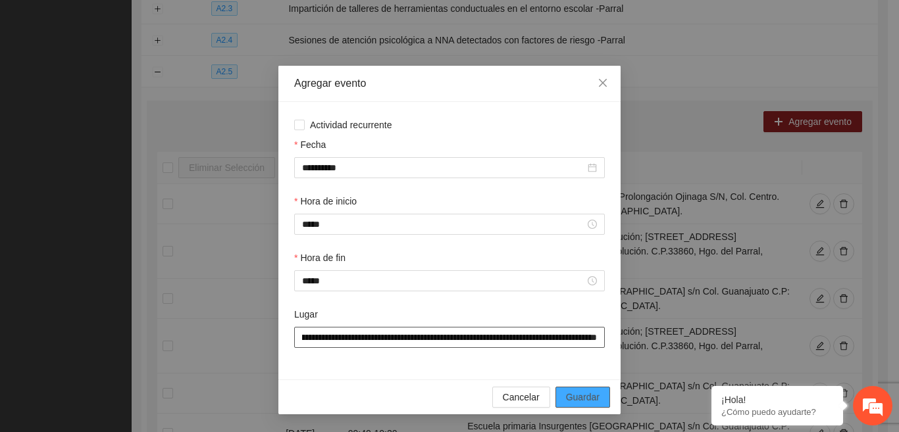
type input "**********"
click at [578, 398] on span "Guardar" at bounding box center [583, 397] width 34 height 14
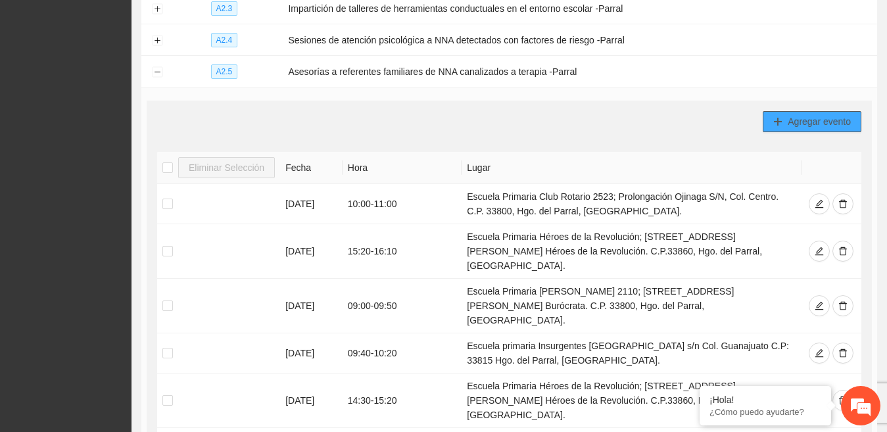
click at [793, 117] on span "Agregar evento" at bounding box center [819, 121] width 63 height 14
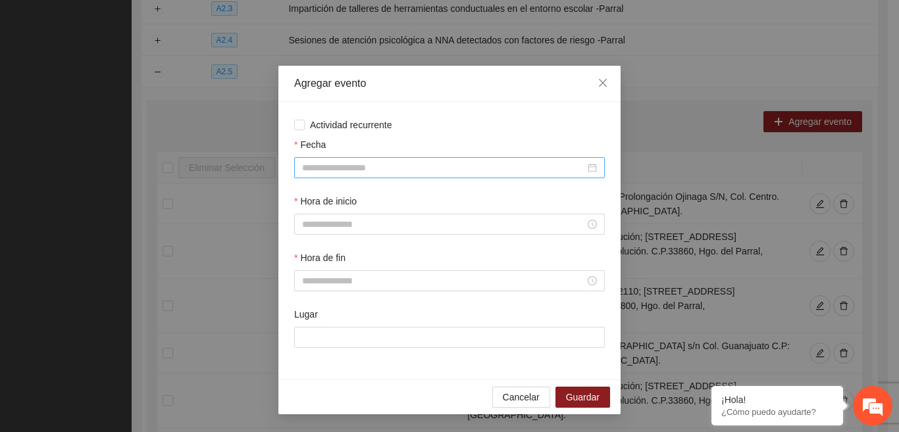
click at [589, 173] on div at bounding box center [449, 168] width 295 height 14
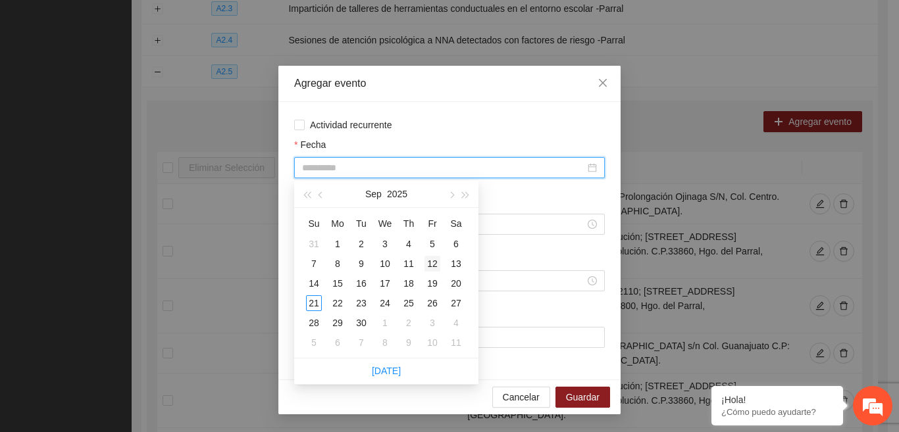
type input "**********"
click at [432, 266] on div "12" at bounding box center [432, 264] width 16 height 16
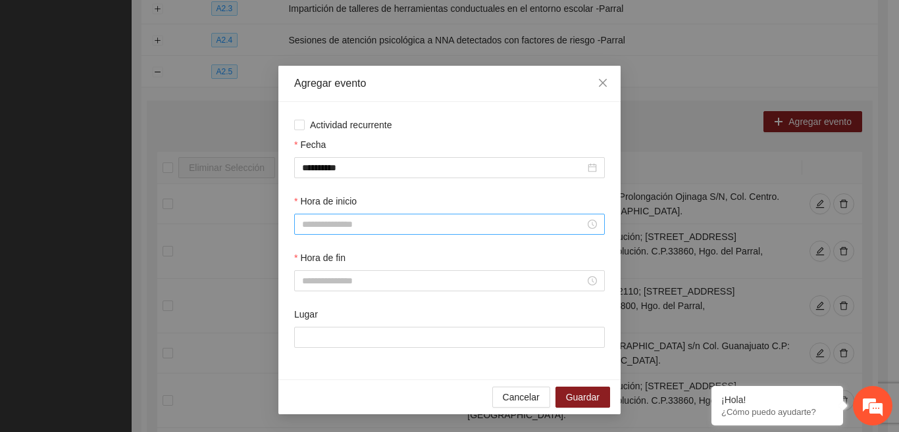
click at [506, 232] on div at bounding box center [449, 224] width 310 height 21
click at [314, 327] on div "12" at bounding box center [312, 329] width 37 height 18
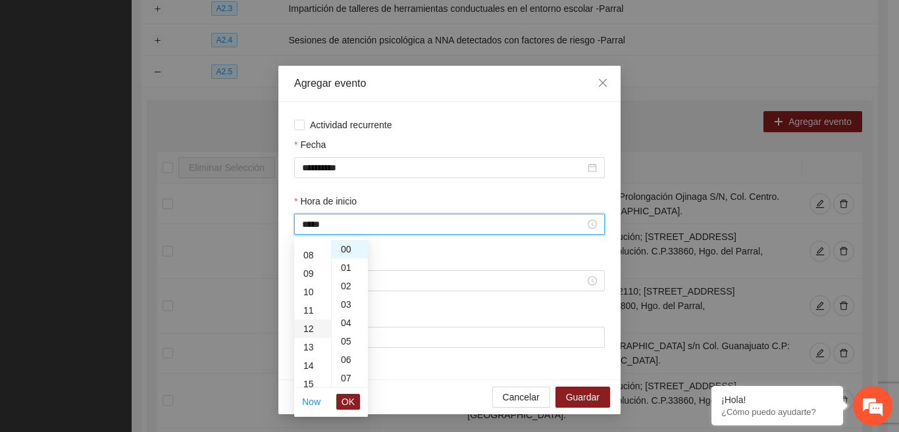
type input "*****"
click at [353, 243] on div "00" at bounding box center [350, 249] width 36 height 18
click at [351, 247] on div "00" at bounding box center [350, 249] width 36 height 18
click at [348, 402] on span "OK" at bounding box center [347, 402] width 13 height 14
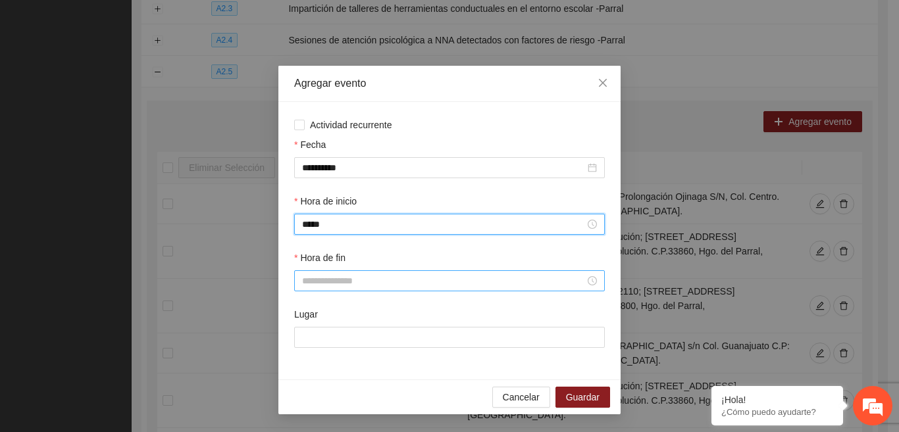
click at [578, 278] on input "Hora de fin" at bounding box center [443, 281] width 283 height 14
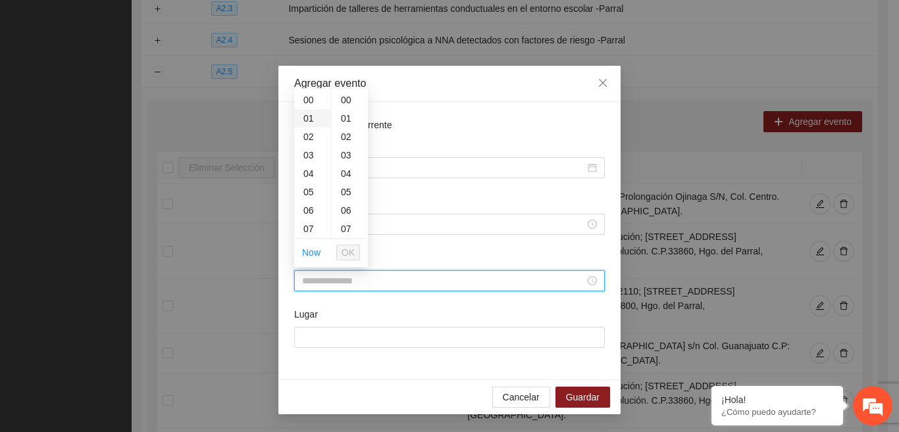
click at [313, 118] on div "01" at bounding box center [312, 118] width 37 height 18
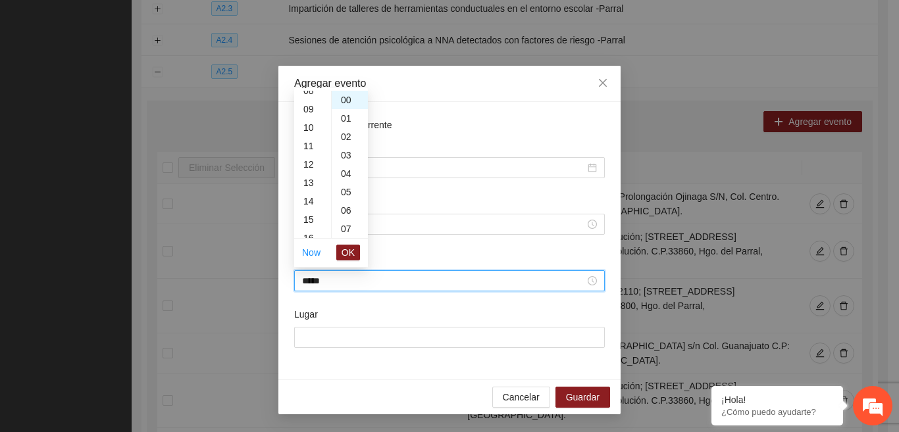
scroll to position [165, 0]
click at [307, 171] on div "13" at bounding box center [312, 174] width 37 height 18
type input "*****"
click at [353, 255] on span "OK" at bounding box center [347, 252] width 13 height 14
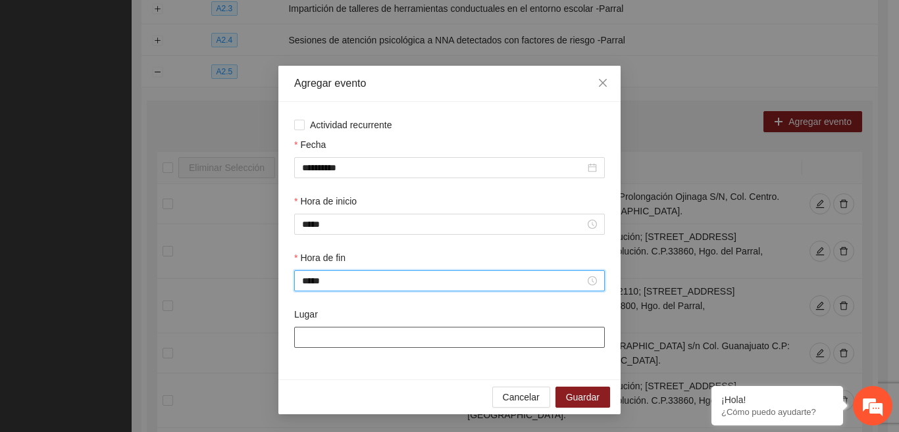
click at [352, 340] on input "Lugar" at bounding box center [449, 337] width 310 height 21
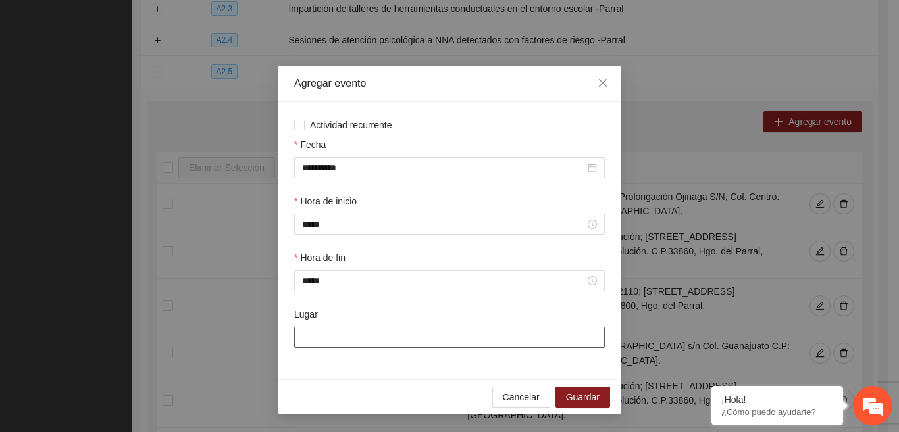
paste input "**********"
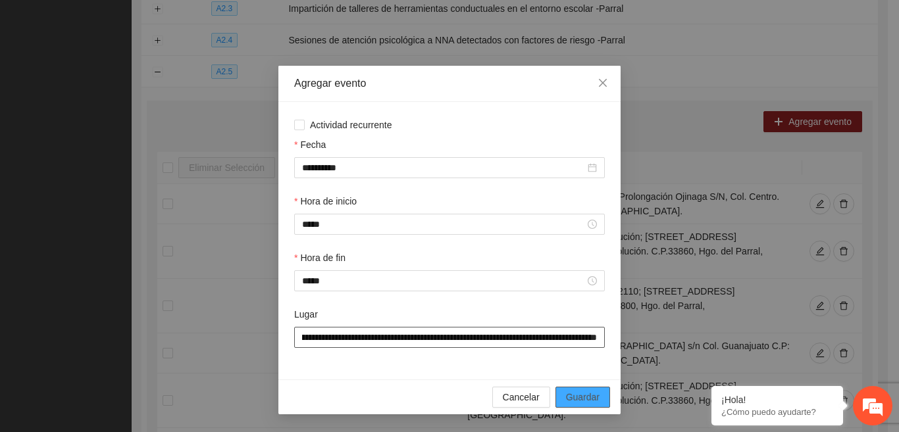
type input "**********"
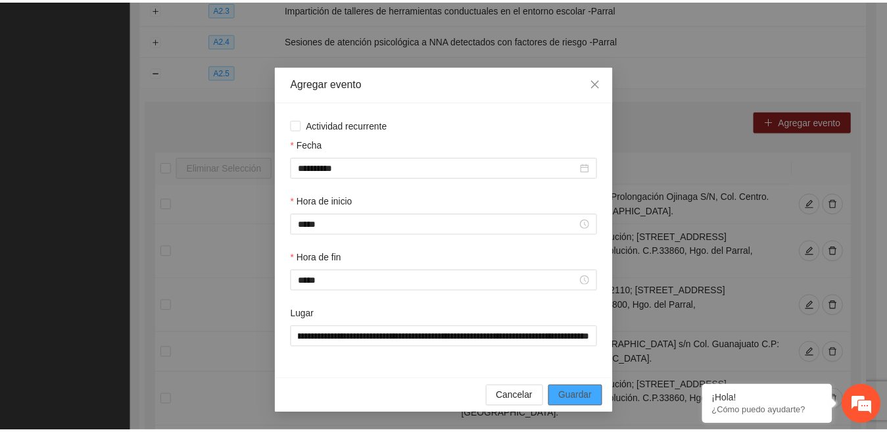
scroll to position [0, 0]
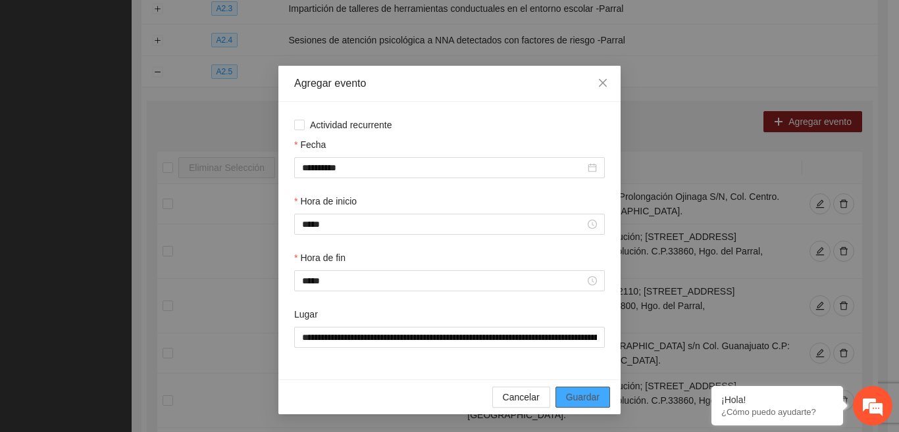
click at [562, 398] on button "Guardar" at bounding box center [582, 397] width 55 height 21
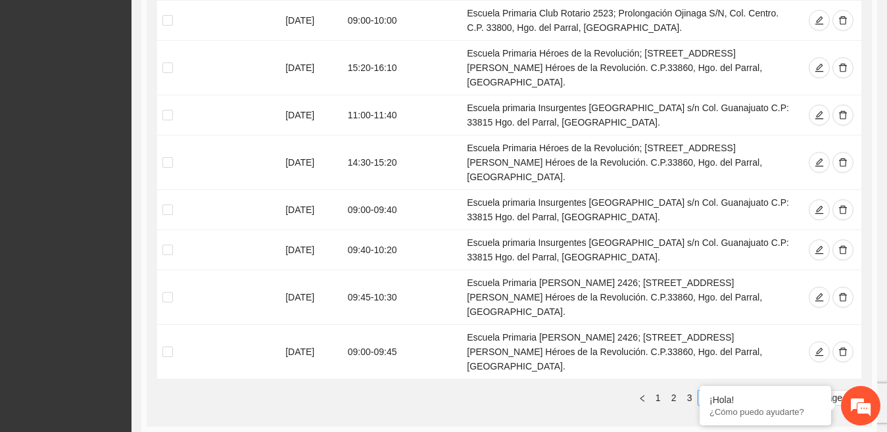
scroll to position [635, 0]
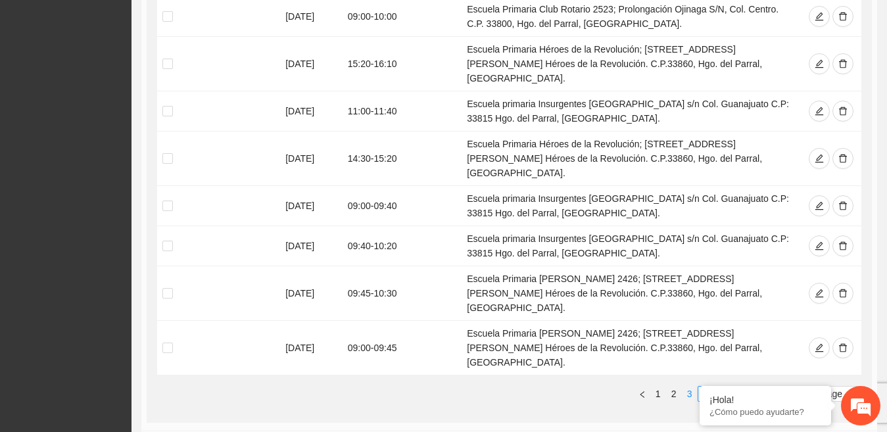
click at [693, 387] on link "3" at bounding box center [690, 394] width 14 height 14
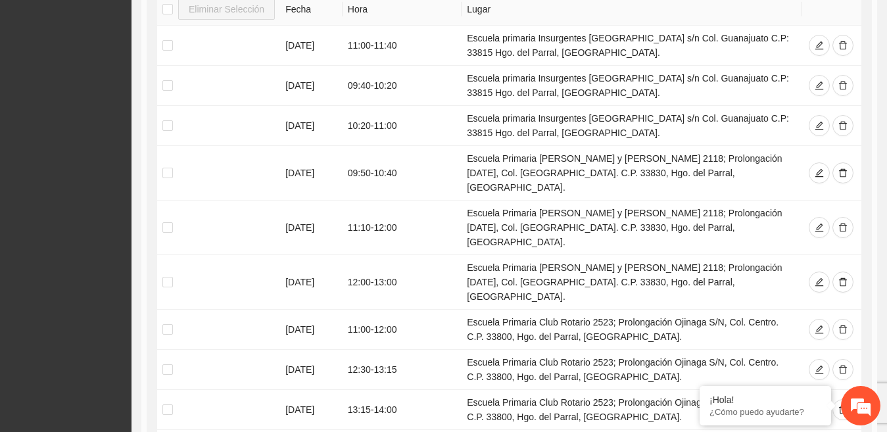
scroll to position [739, 0]
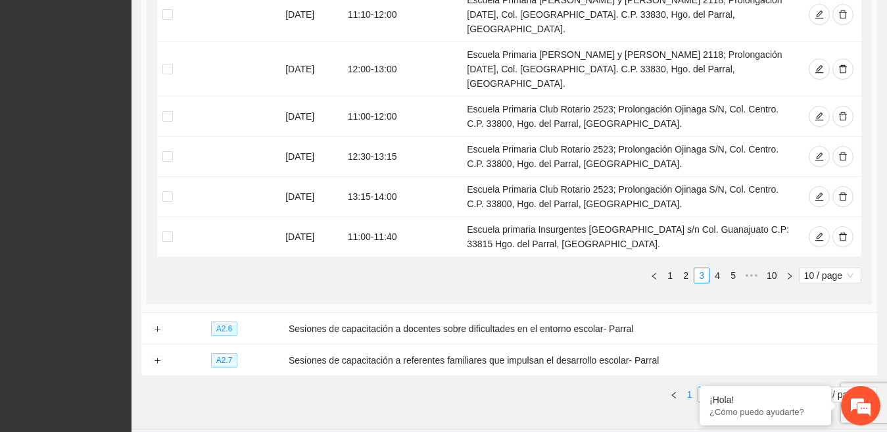
click at [687, 387] on link "1" at bounding box center [690, 394] width 14 height 14
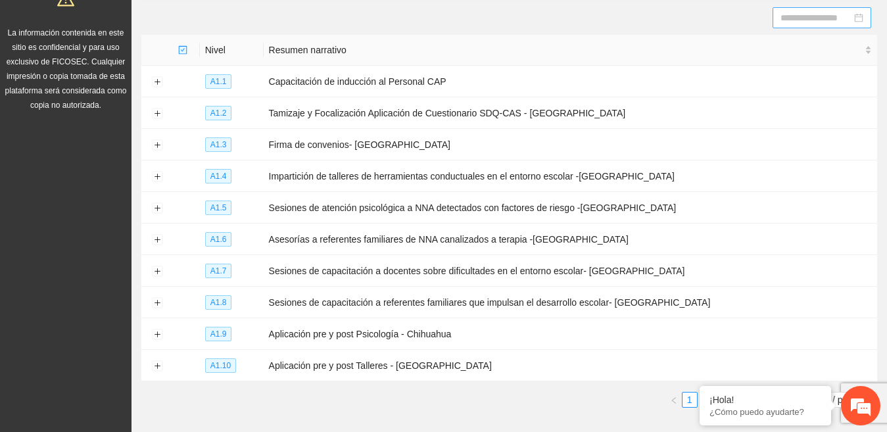
scroll to position [156, 0]
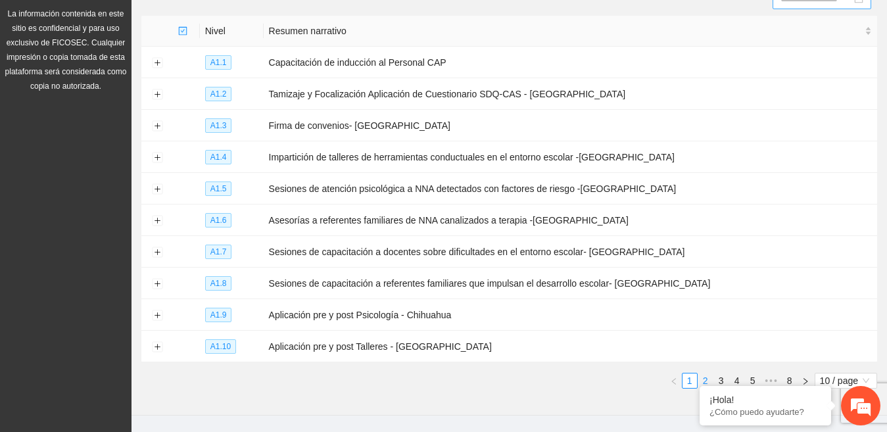
click at [708, 375] on link "2" at bounding box center [706, 381] width 14 height 14
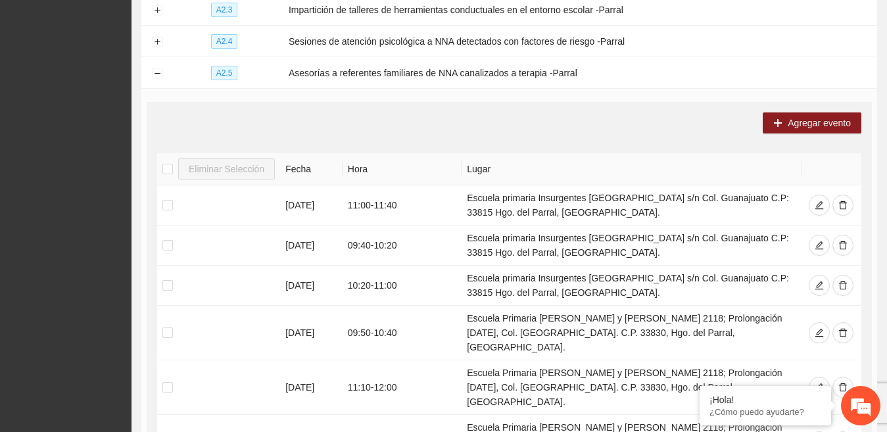
scroll to position [739, 0]
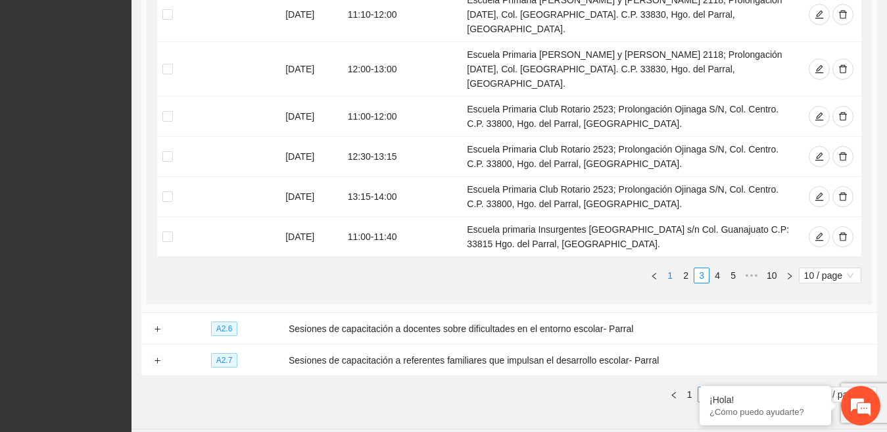
click at [670, 268] on link "1" at bounding box center [670, 275] width 14 height 14
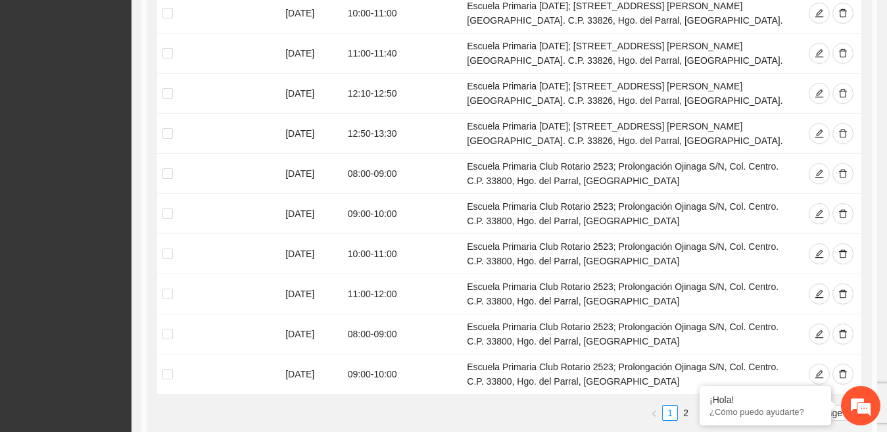
scroll to position [549, 0]
